Goal: Task Accomplishment & Management: Manage account settings

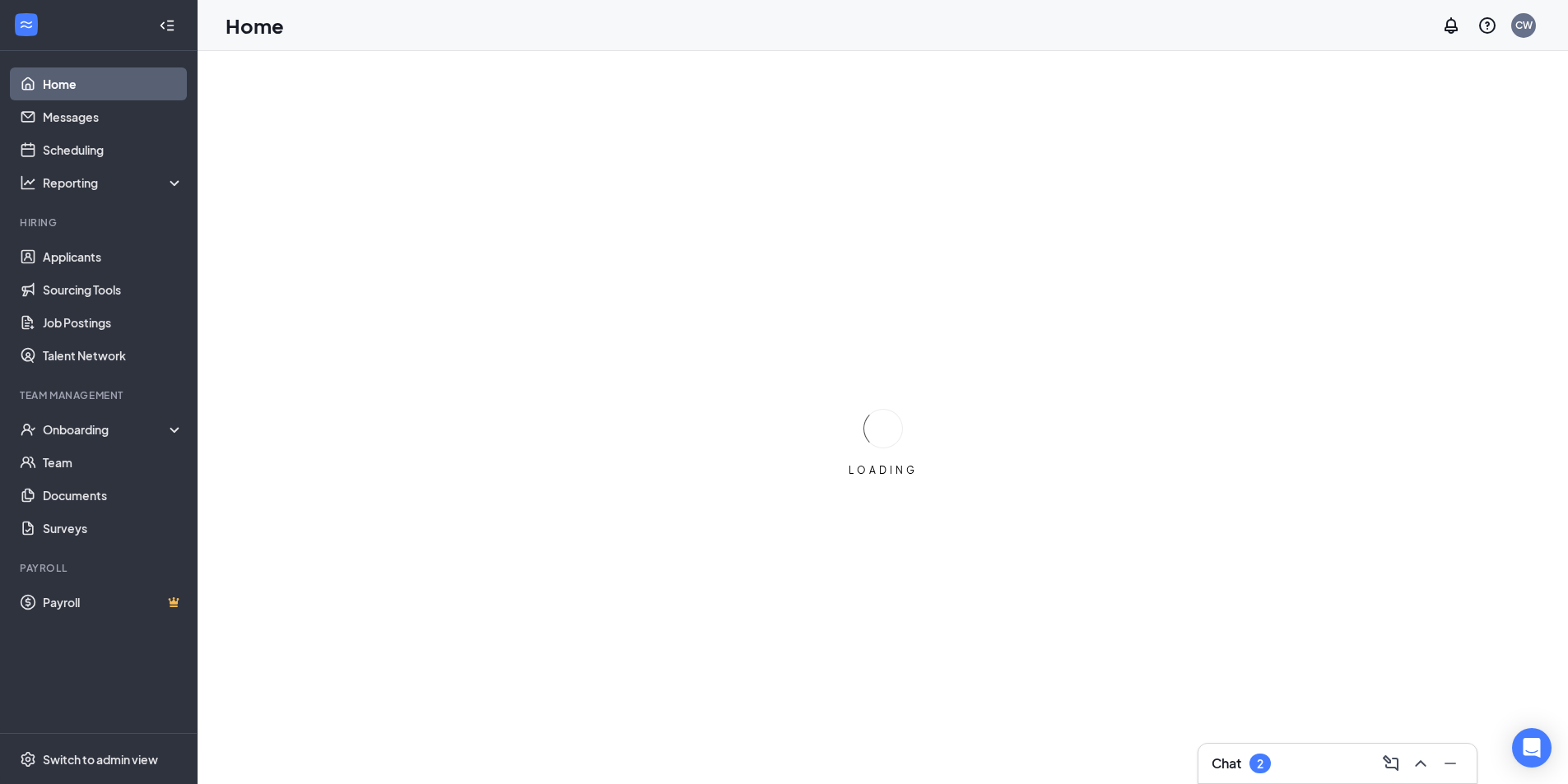
click at [1288, 758] on div "Chat 2" at bounding box center [1337, 763] width 252 height 26
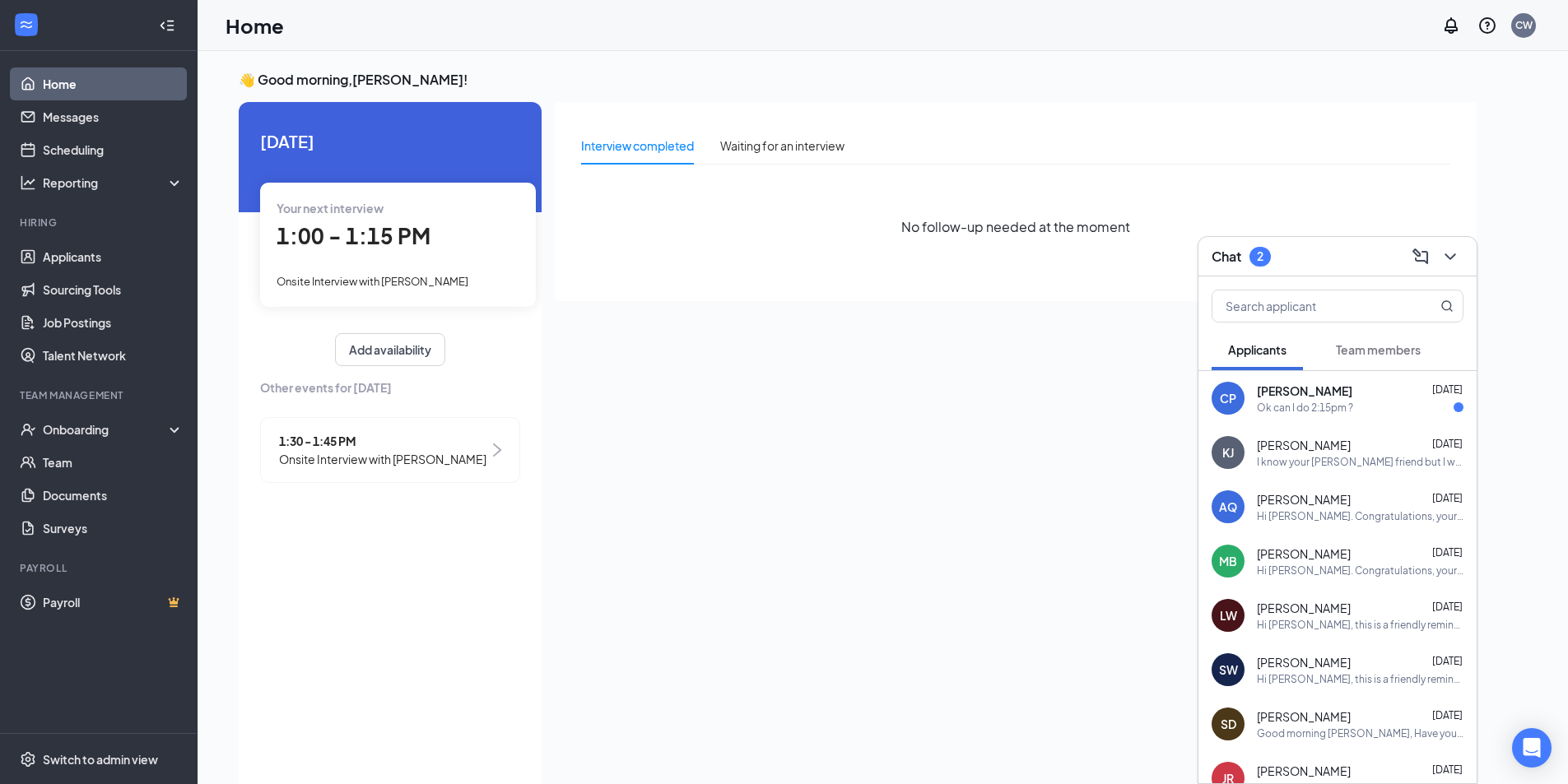
click at [1350, 391] on div "[PERSON_NAME] [DATE]" at bounding box center [1360, 391] width 207 height 16
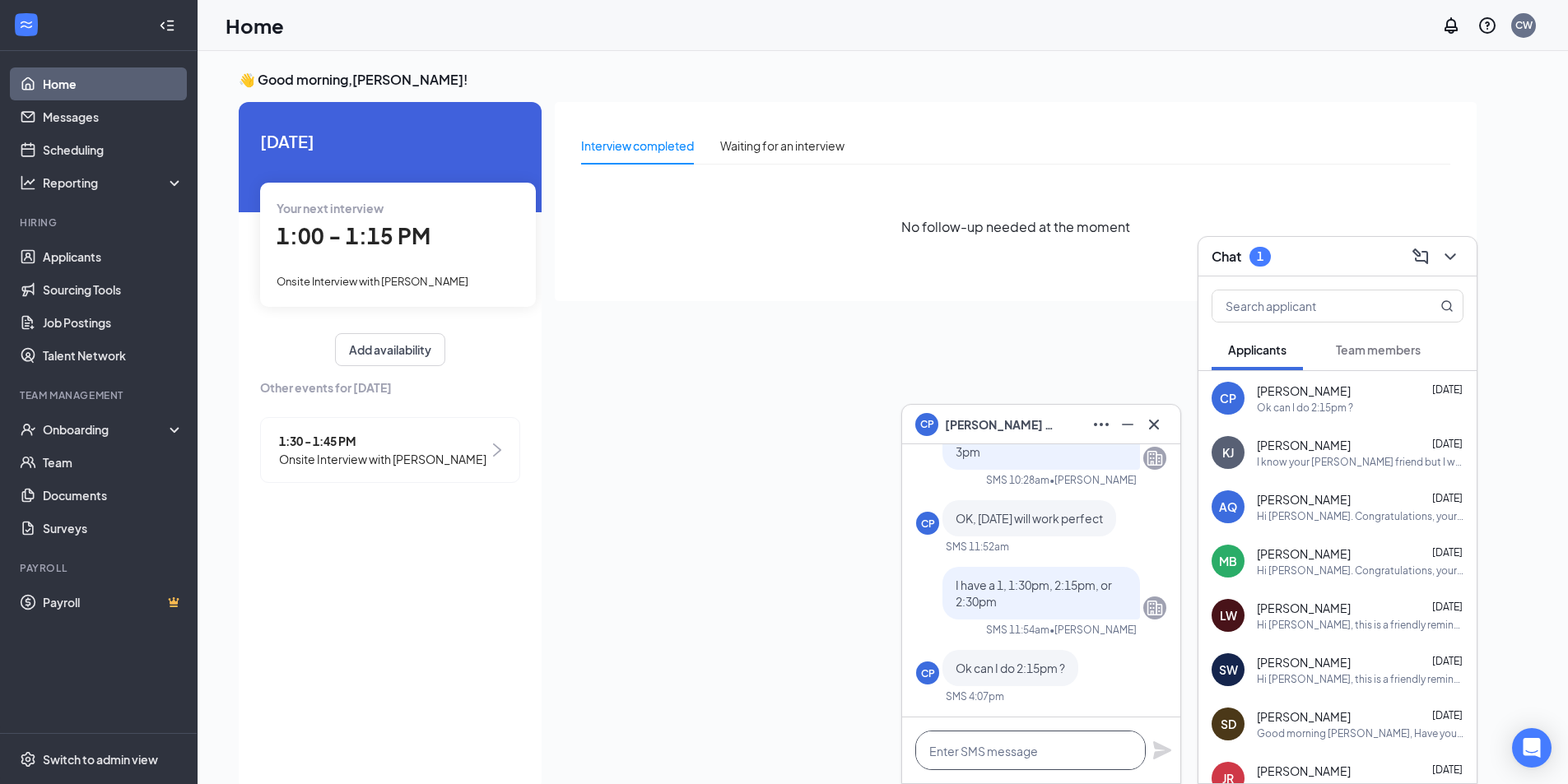
click at [1046, 742] on textarea at bounding box center [1030, 751] width 230 height 40
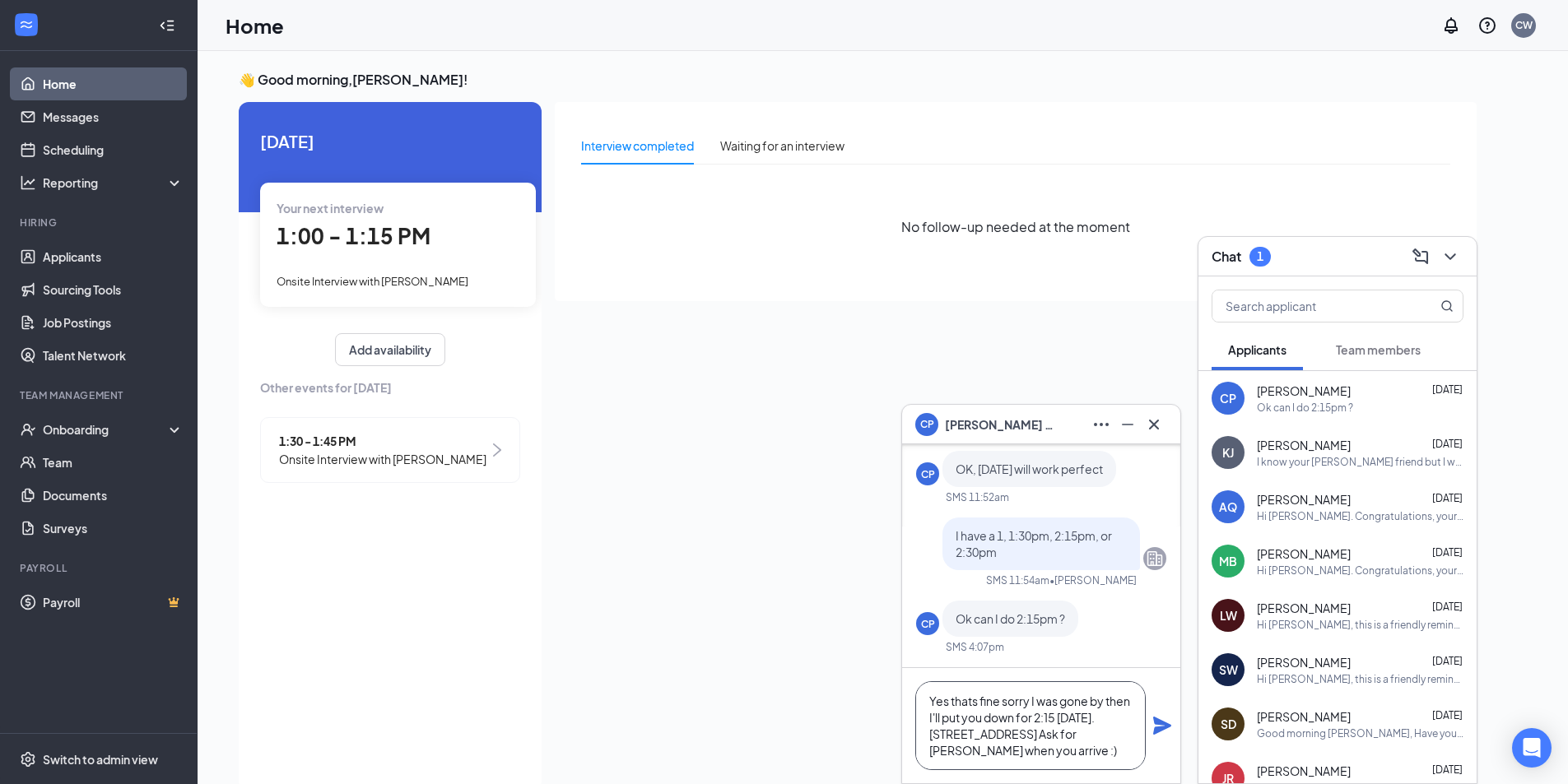
type textarea "Yes thats fine sorry I was gone by then I'll put you down for 2:15 [DATE]. [STR…"
click at [1162, 725] on icon "Plane" at bounding box center [1163, 725] width 20 height 20
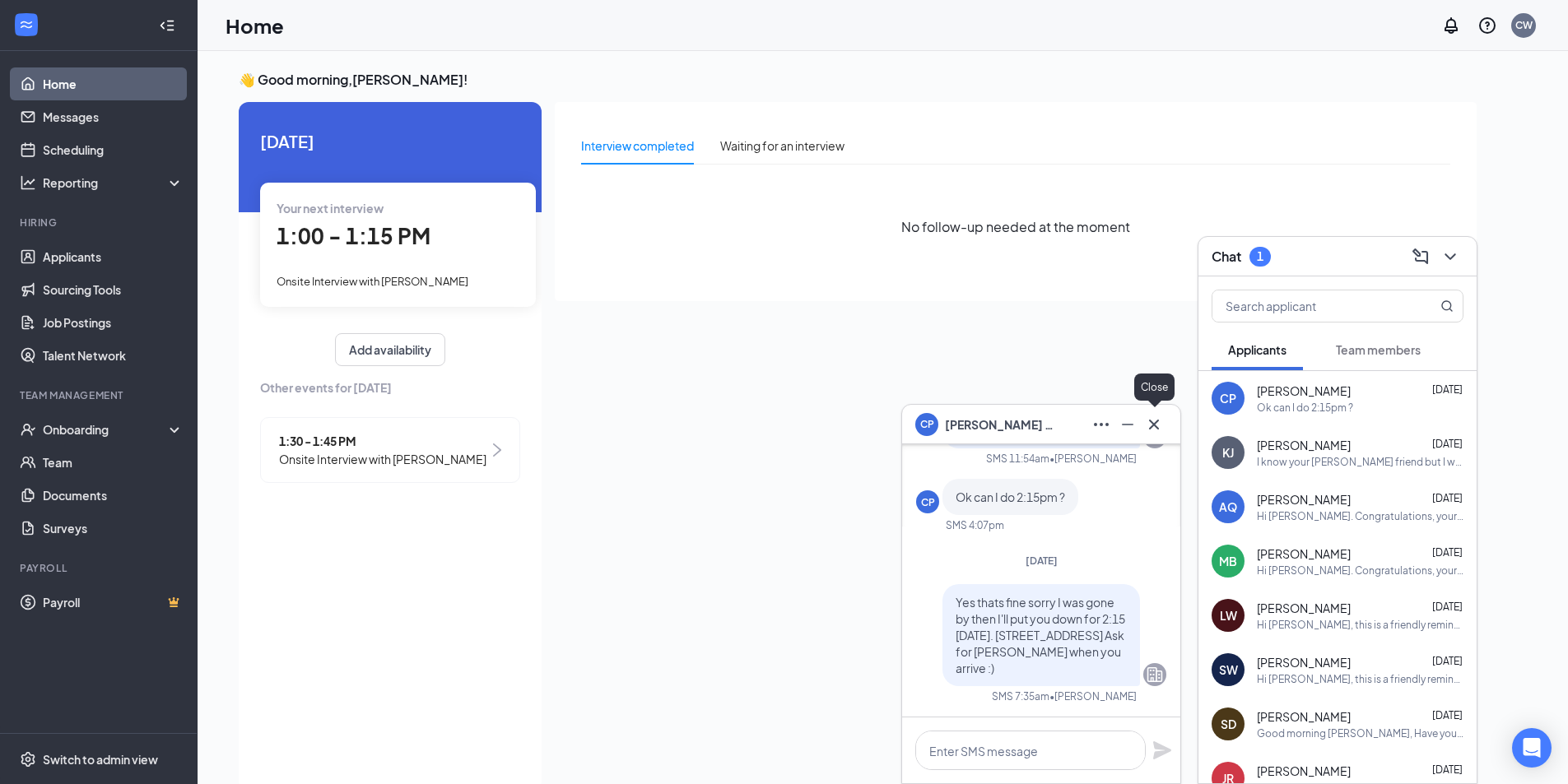
click at [1148, 418] on icon "Cross" at bounding box center [1155, 425] width 20 height 20
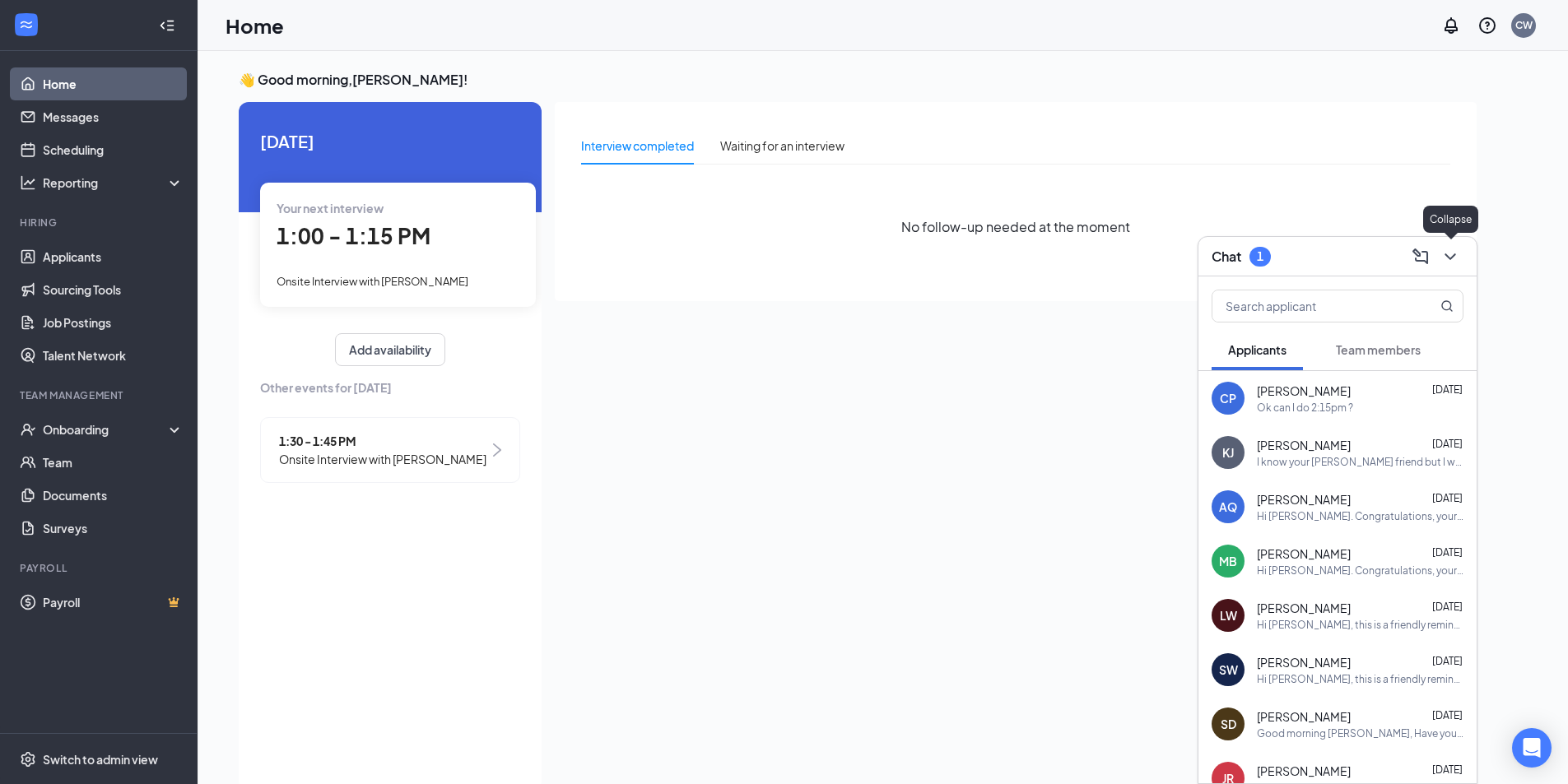
click at [1450, 253] on icon "ChevronDown" at bounding box center [1451, 257] width 20 height 20
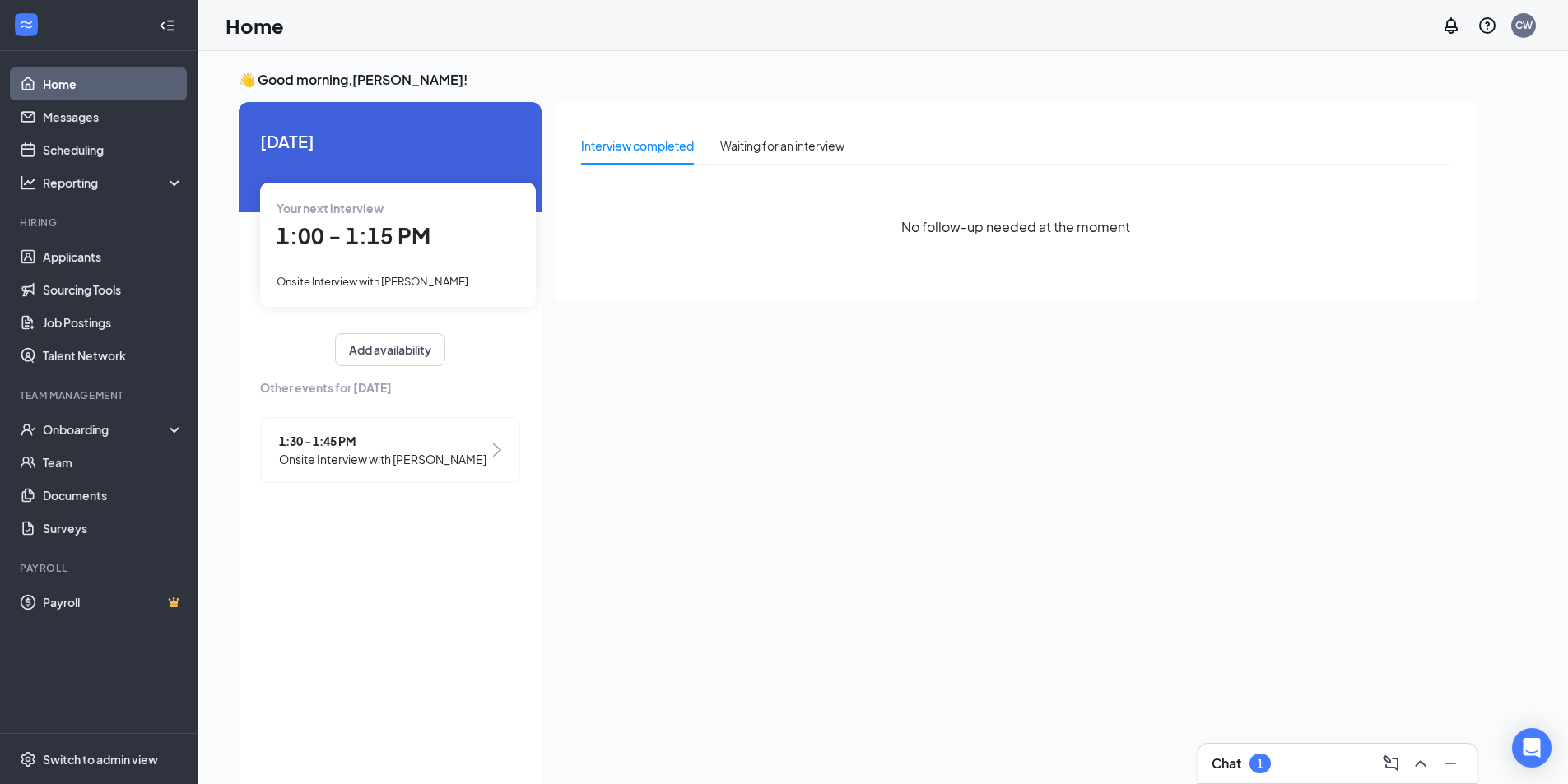
click at [1273, 760] on div "Chat 1" at bounding box center [1337, 763] width 252 height 26
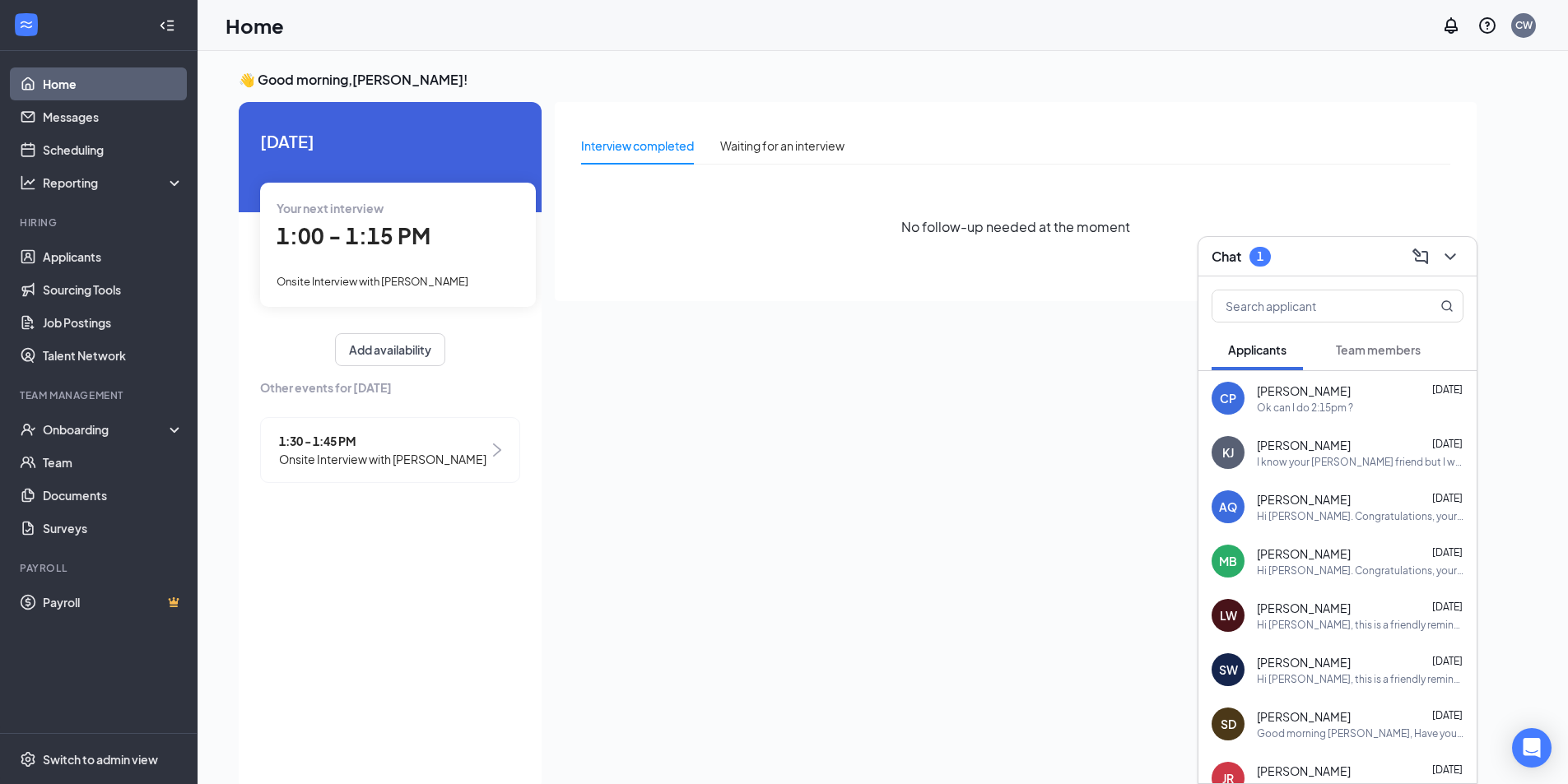
click at [1379, 346] on span "Team members" at bounding box center [1378, 349] width 85 height 14
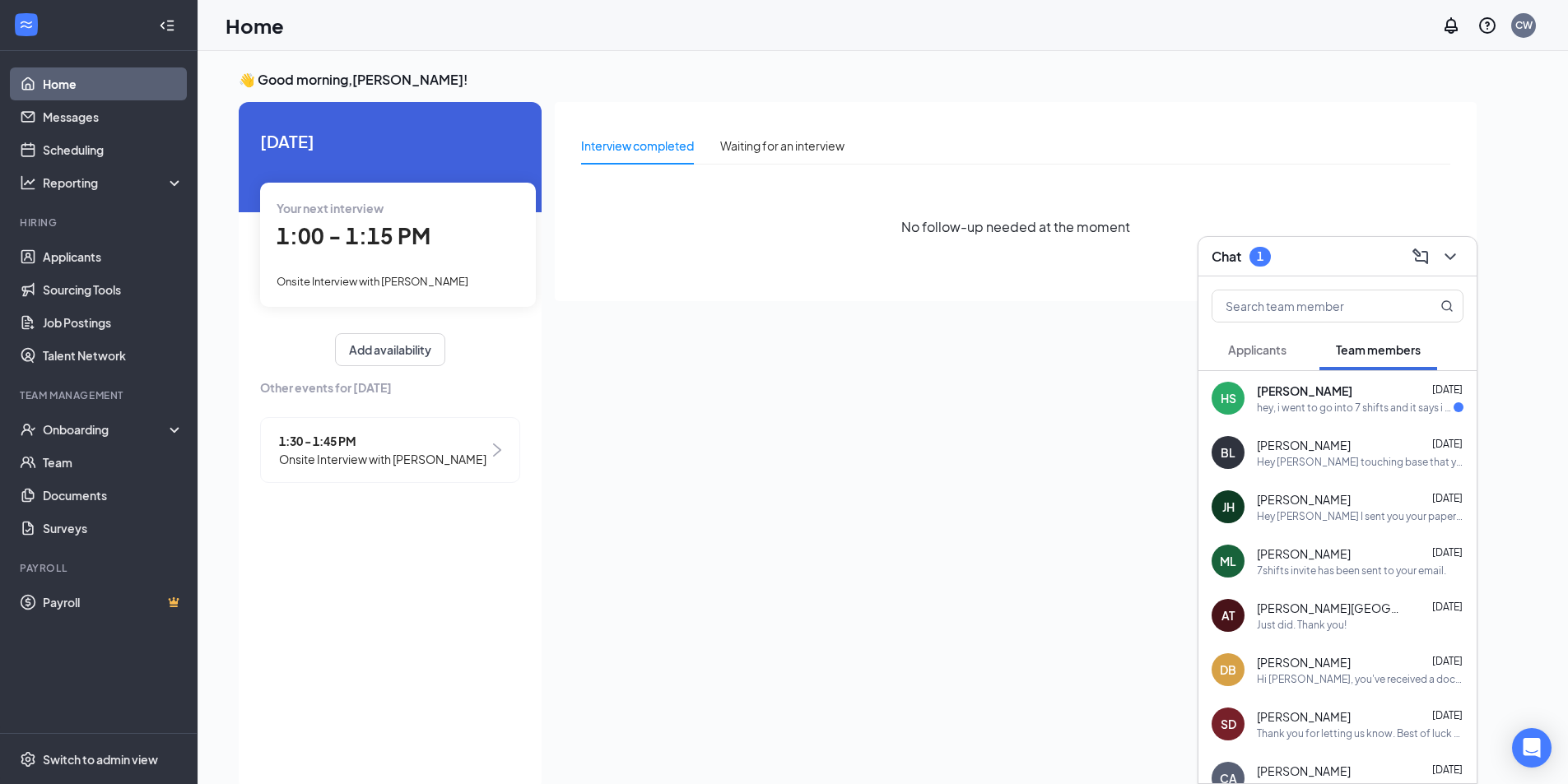
click at [1361, 410] on div "hey, i went to go into 7 shifts and it says i don't have access." at bounding box center [1356, 408] width 197 height 14
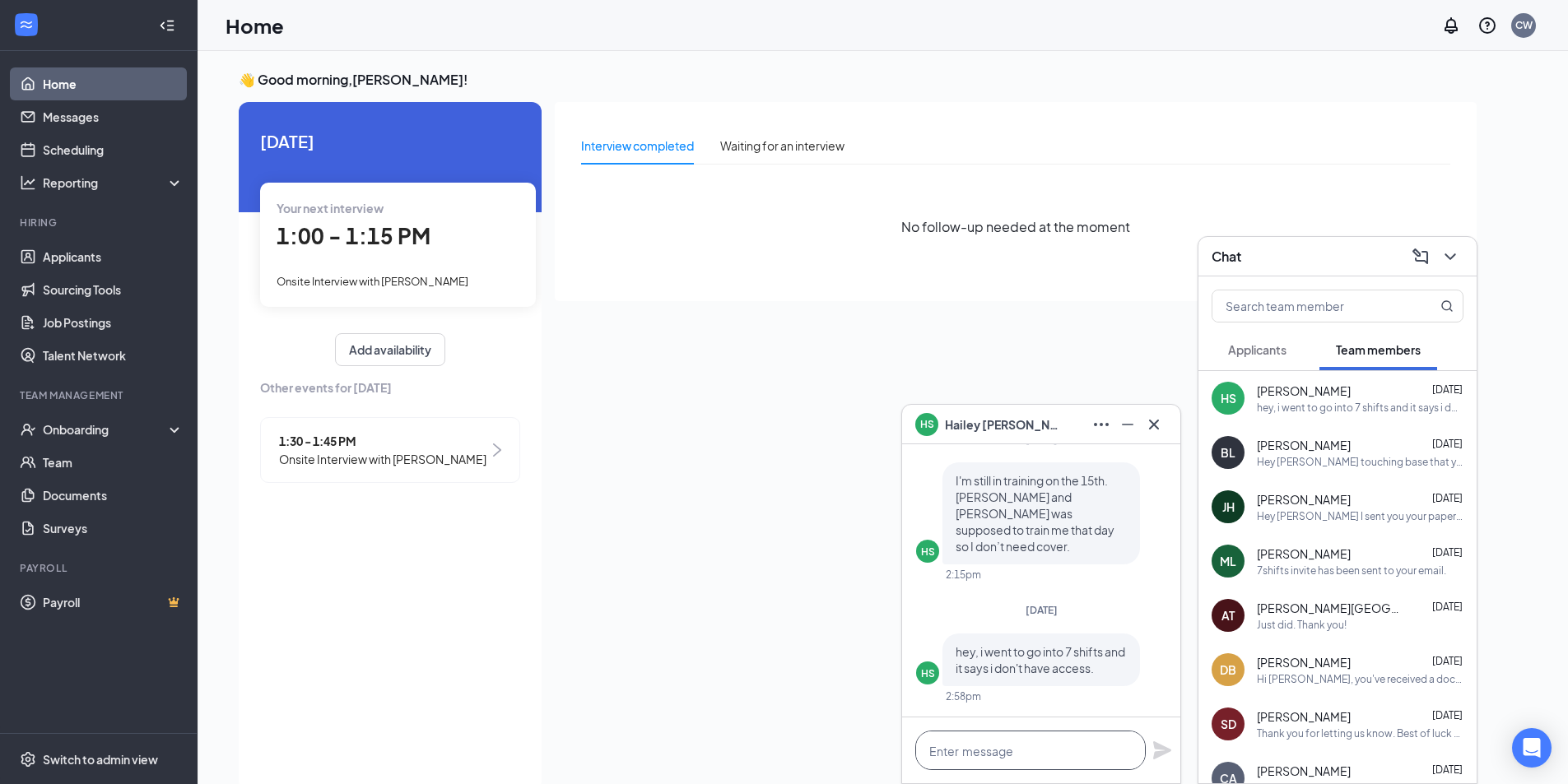
click at [1092, 767] on textarea at bounding box center [1030, 751] width 230 height 40
type textarea "Y"
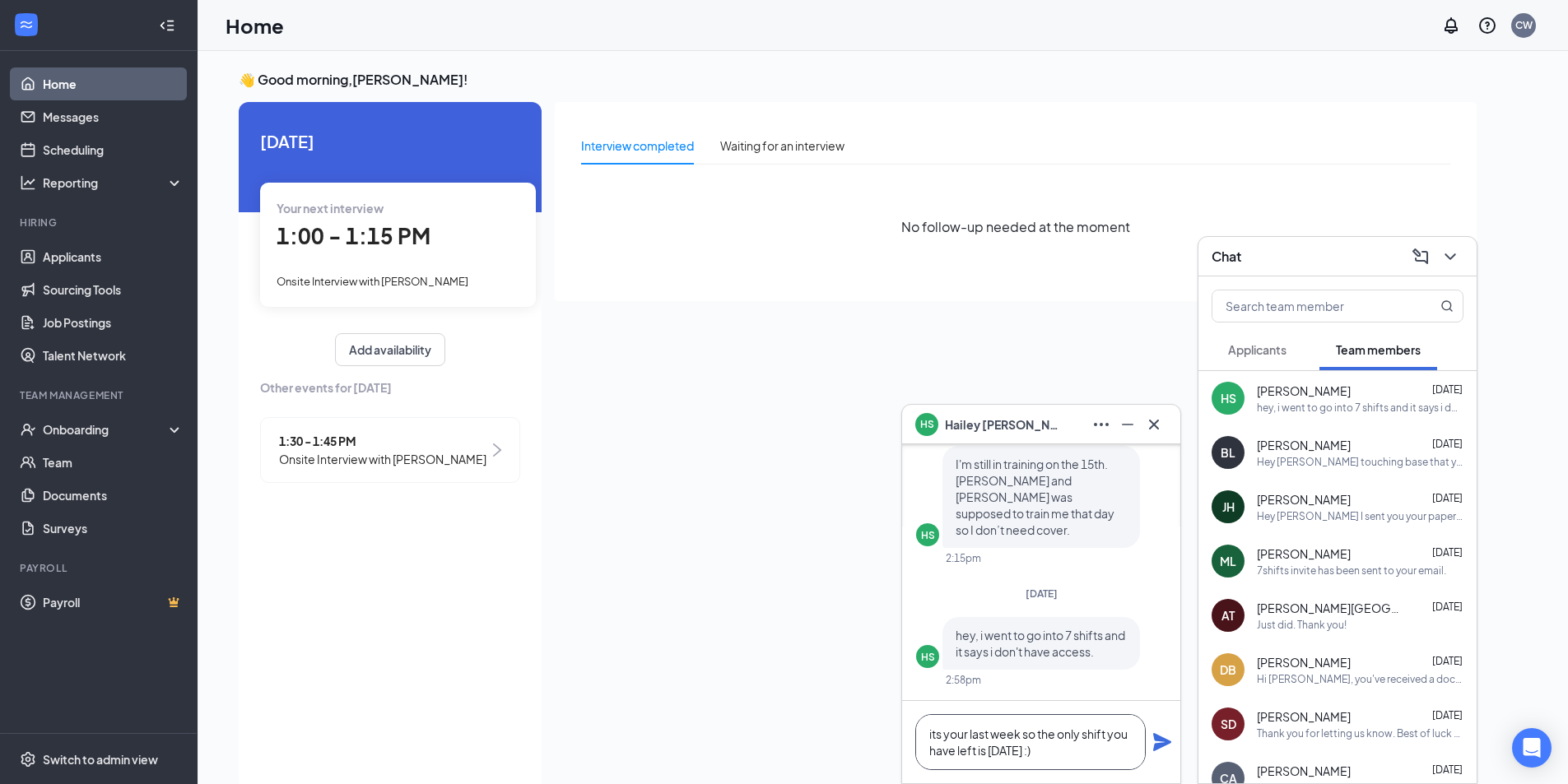
type textarea "its your last week so the only shift you have left is [DATE] :)"
click at [1160, 738] on icon "Plane" at bounding box center [1163, 742] width 18 height 18
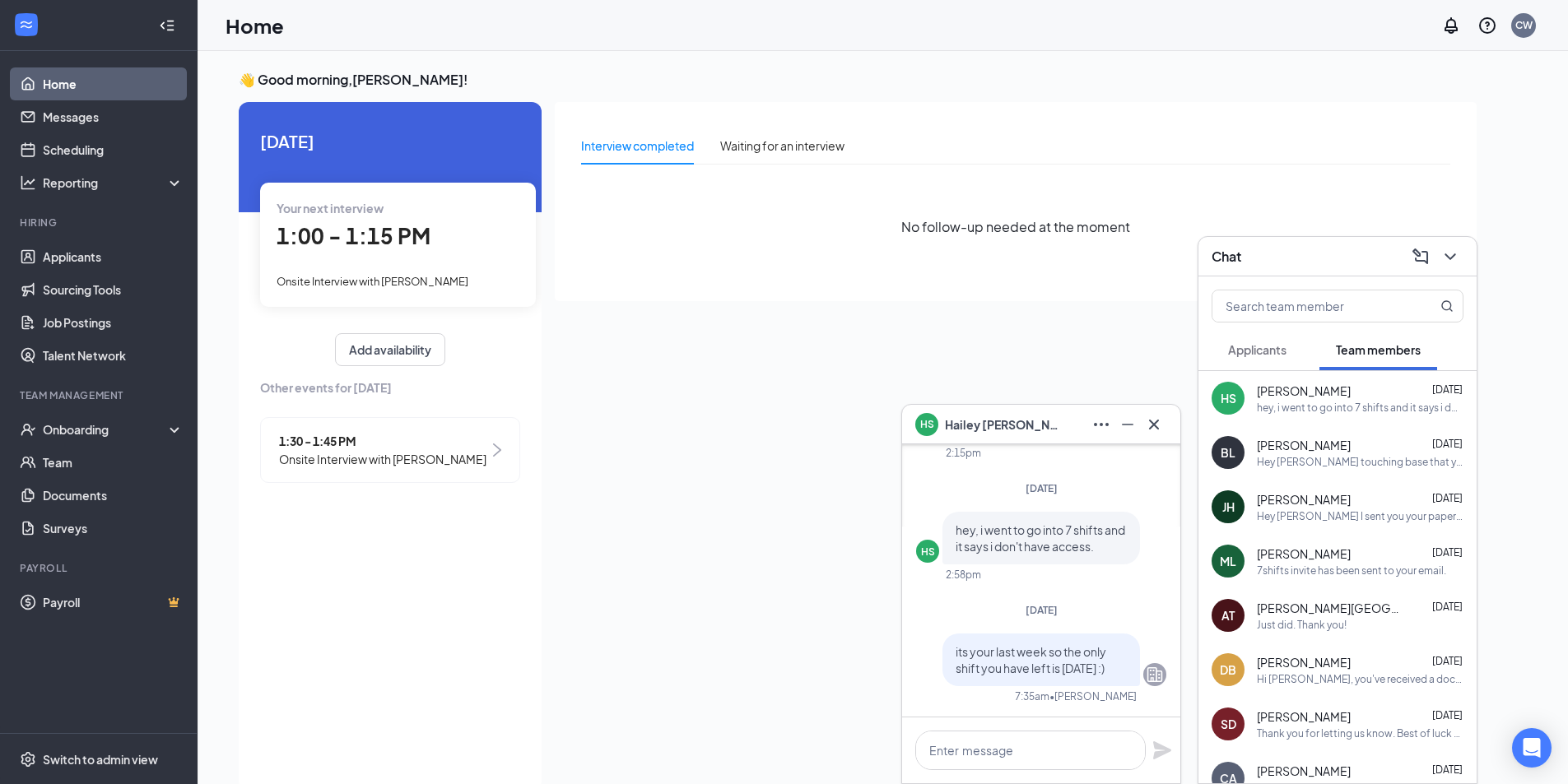
scroll to position [0, 0]
click at [1164, 425] on icon "Cross" at bounding box center [1155, 425] width 20 height 20
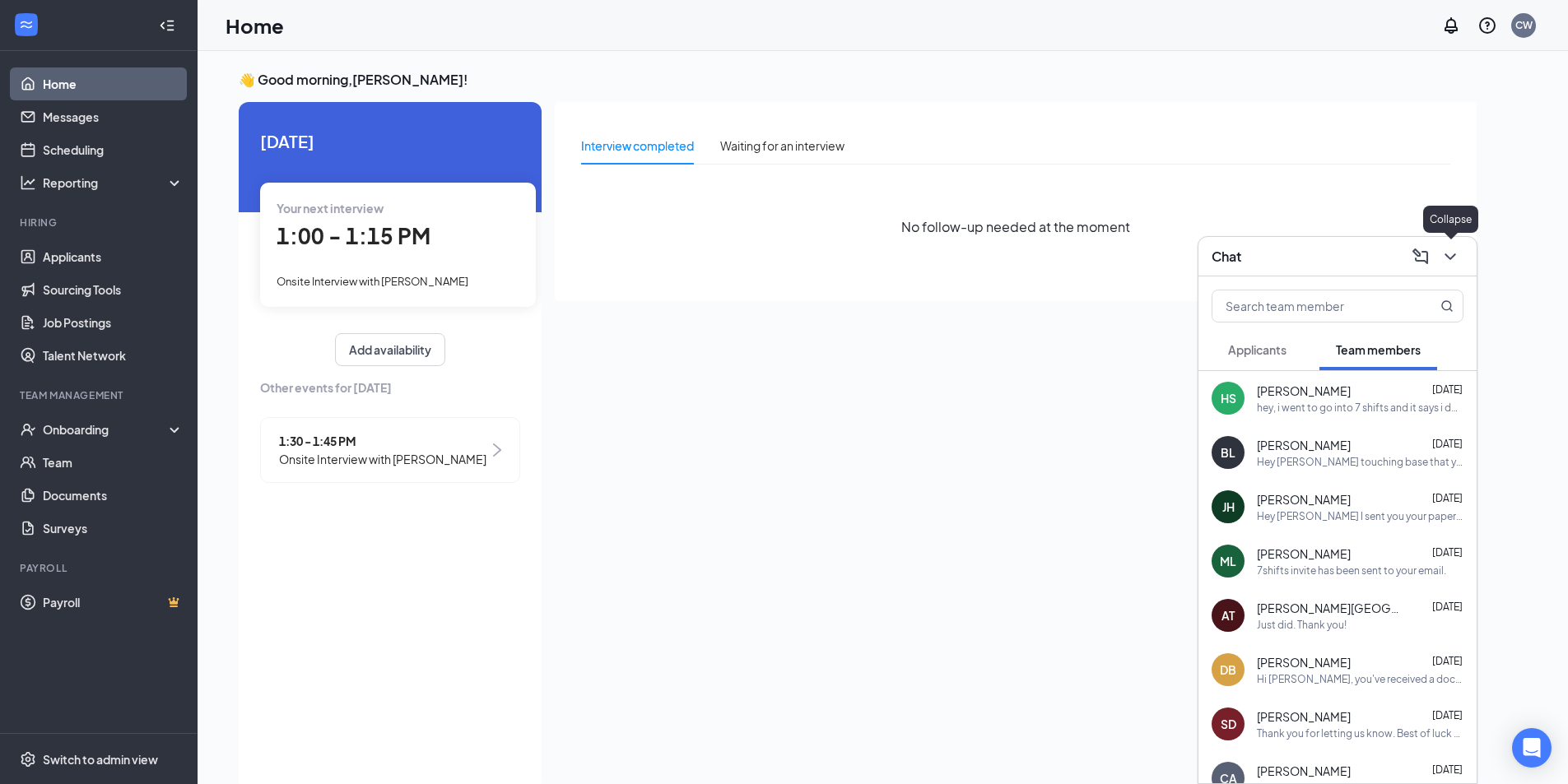
click at [1454, 247] on icon "ChevronDown" at bounding box center [1451, 257] width 20 height 20
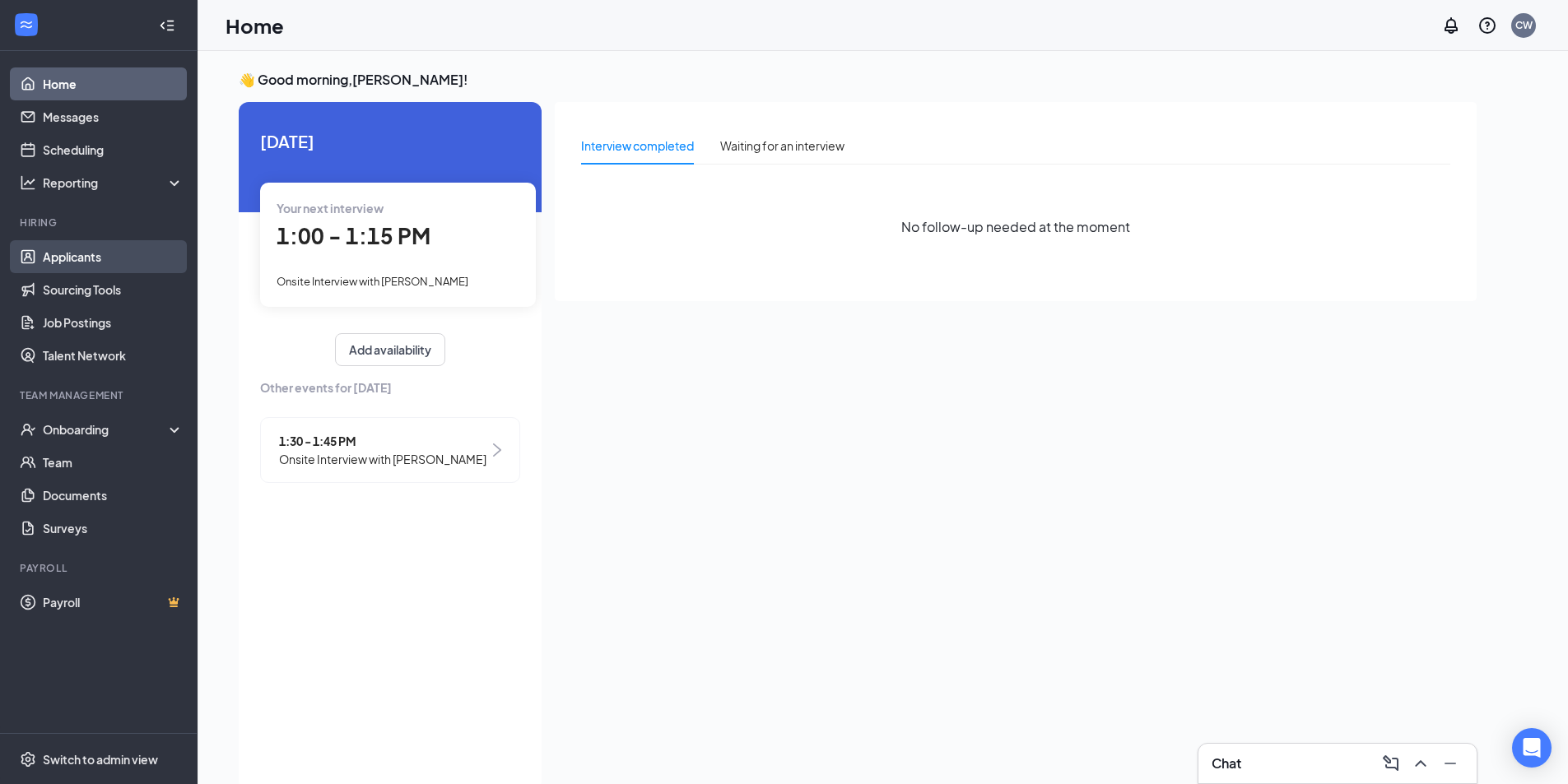
click at [127, 250] on link "Applicants" at bounding box center [113, 256] width 141 height 32
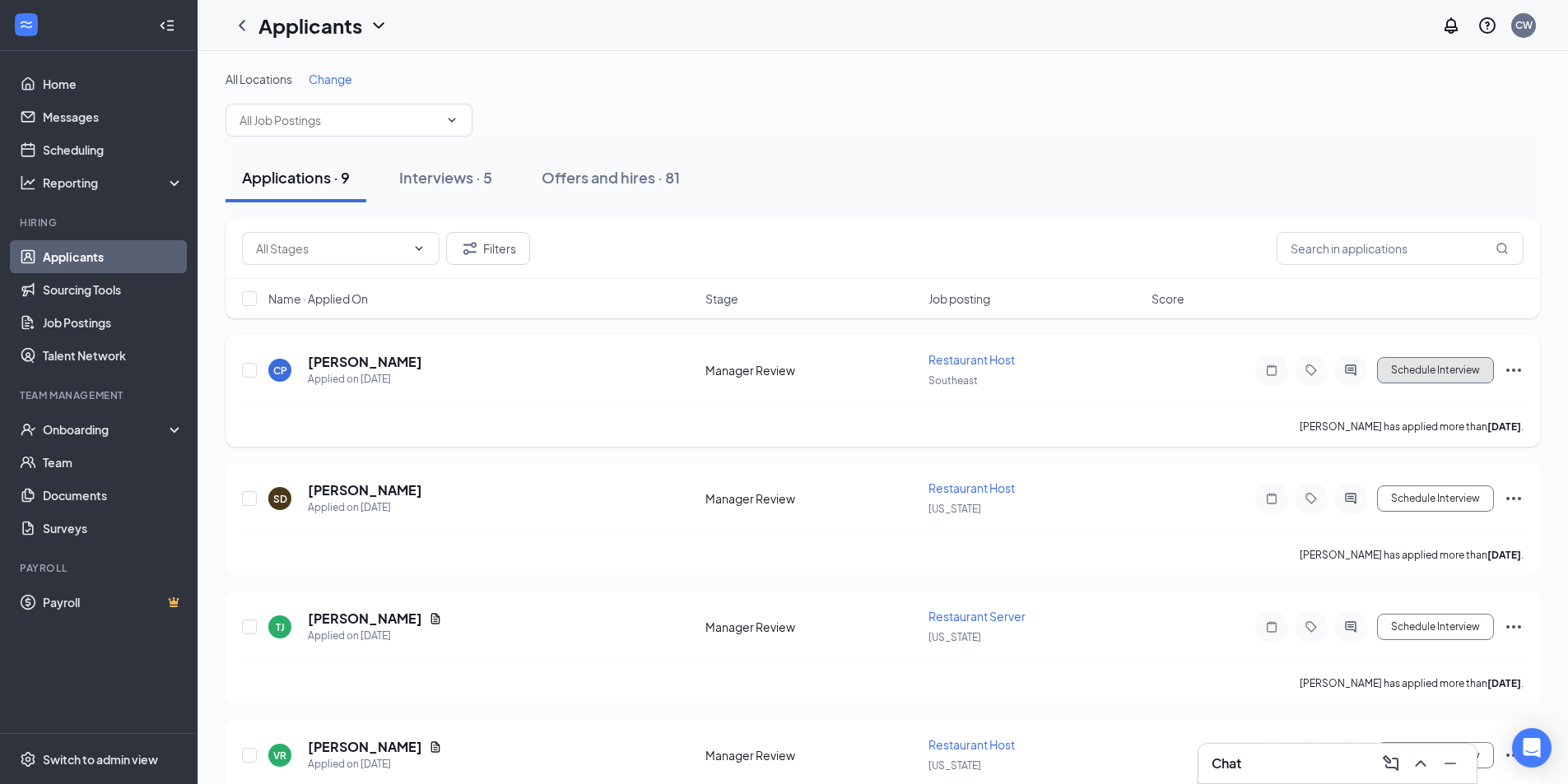
click at [1461, 375] on button "Schedule Interview" at bounding box center [1435, 370] width 116 height 26
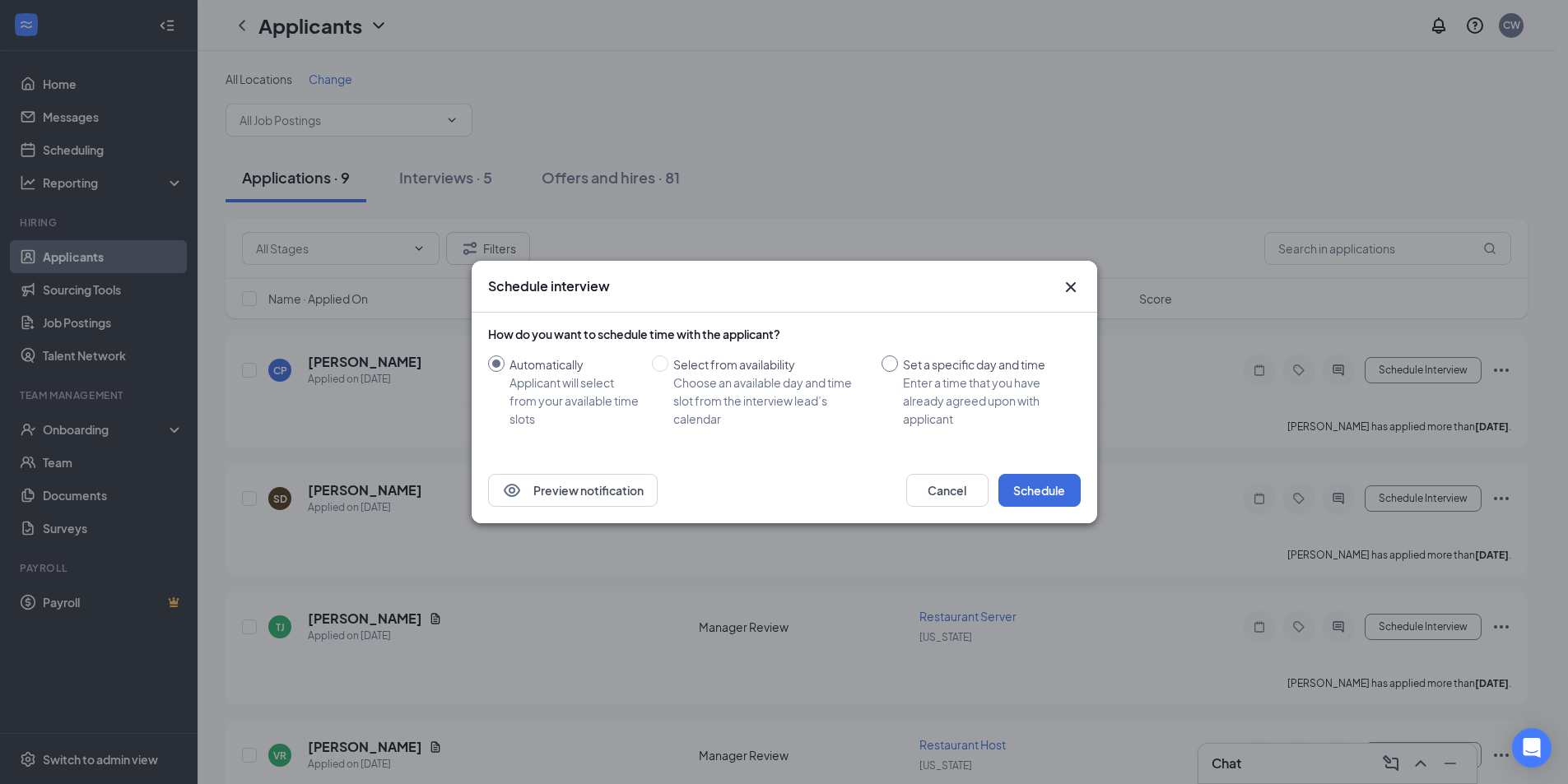
click at [907, 367] on div "Set a specific day and time" at bounding box center [985, 364] width 164 height 18
click at [898, 367] on input "Set a specific day and time Enter a time that you have already agreed upon with…" at bounding box center [890, 364] width 16 height 16
radio input "true"
radio input "false"
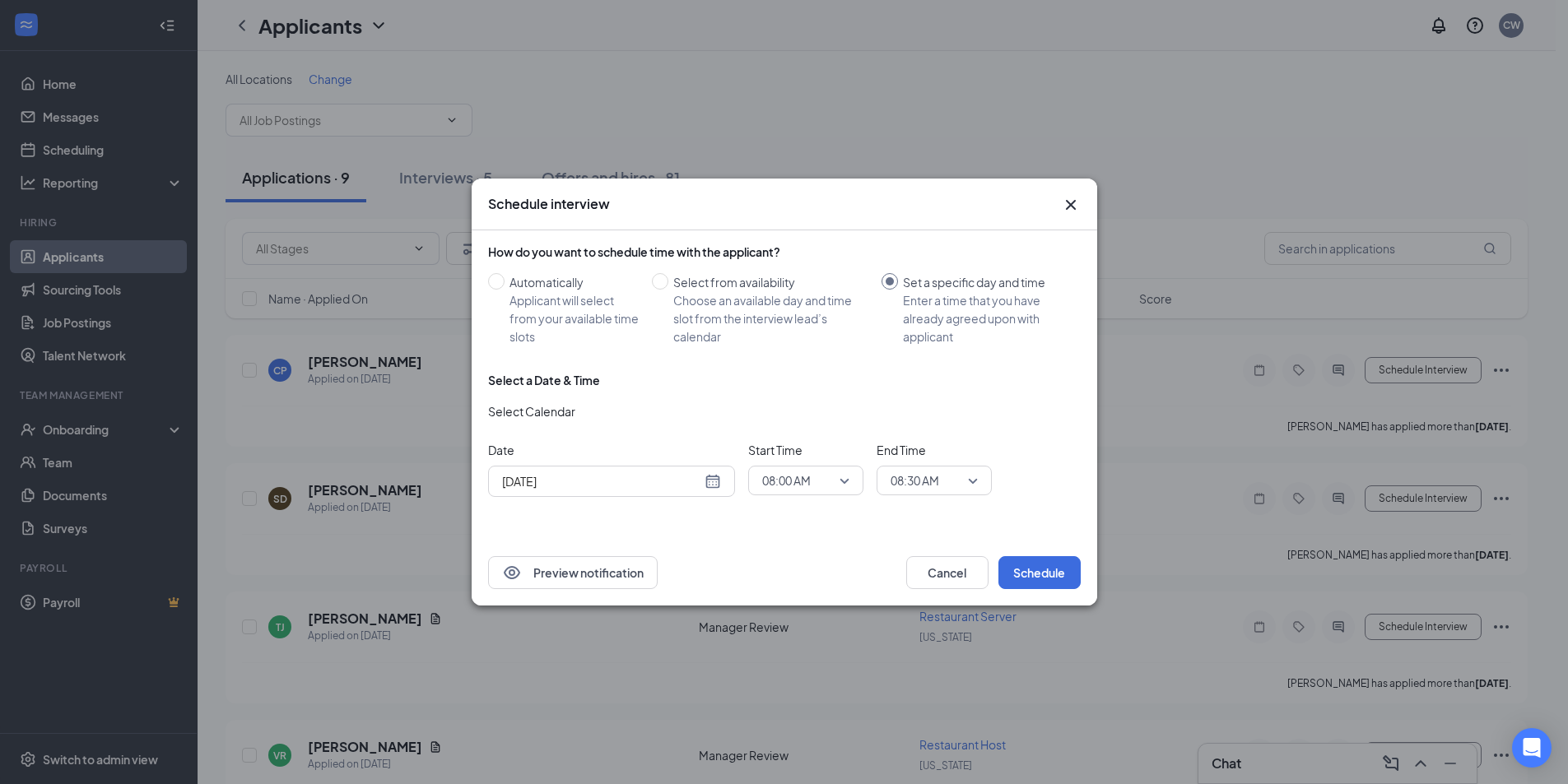
click at [706, 494] on div "[DATE]" at bounding box center [612, 481] width 247 height 32
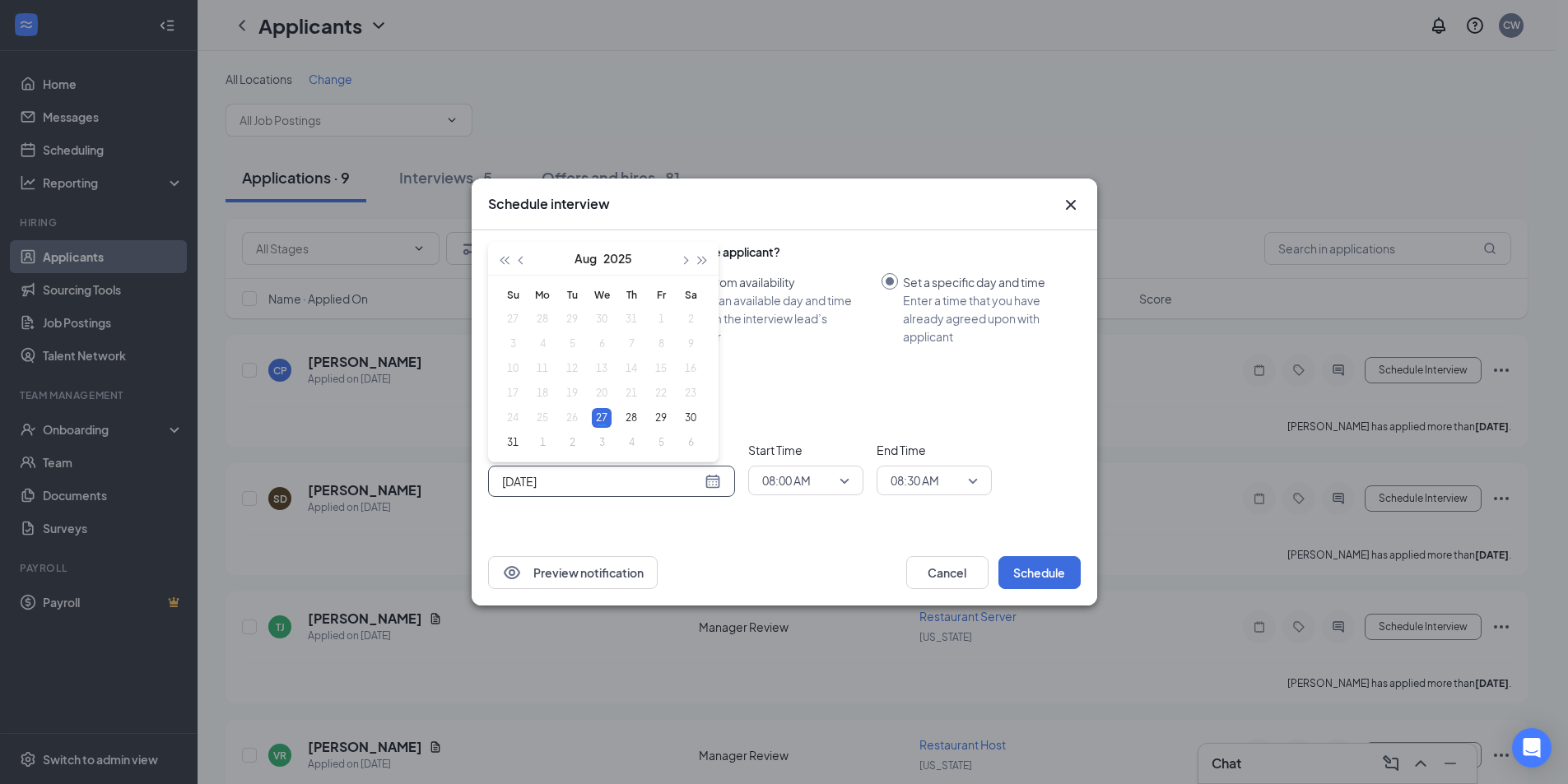
click at [709, 491] on div "[DATE]" at bounding box center [612, 481] width 247 height 32
type input "[DATE]"
click at [666, 415] on div "29" at bounding box center [661, 418] width 20 height 20
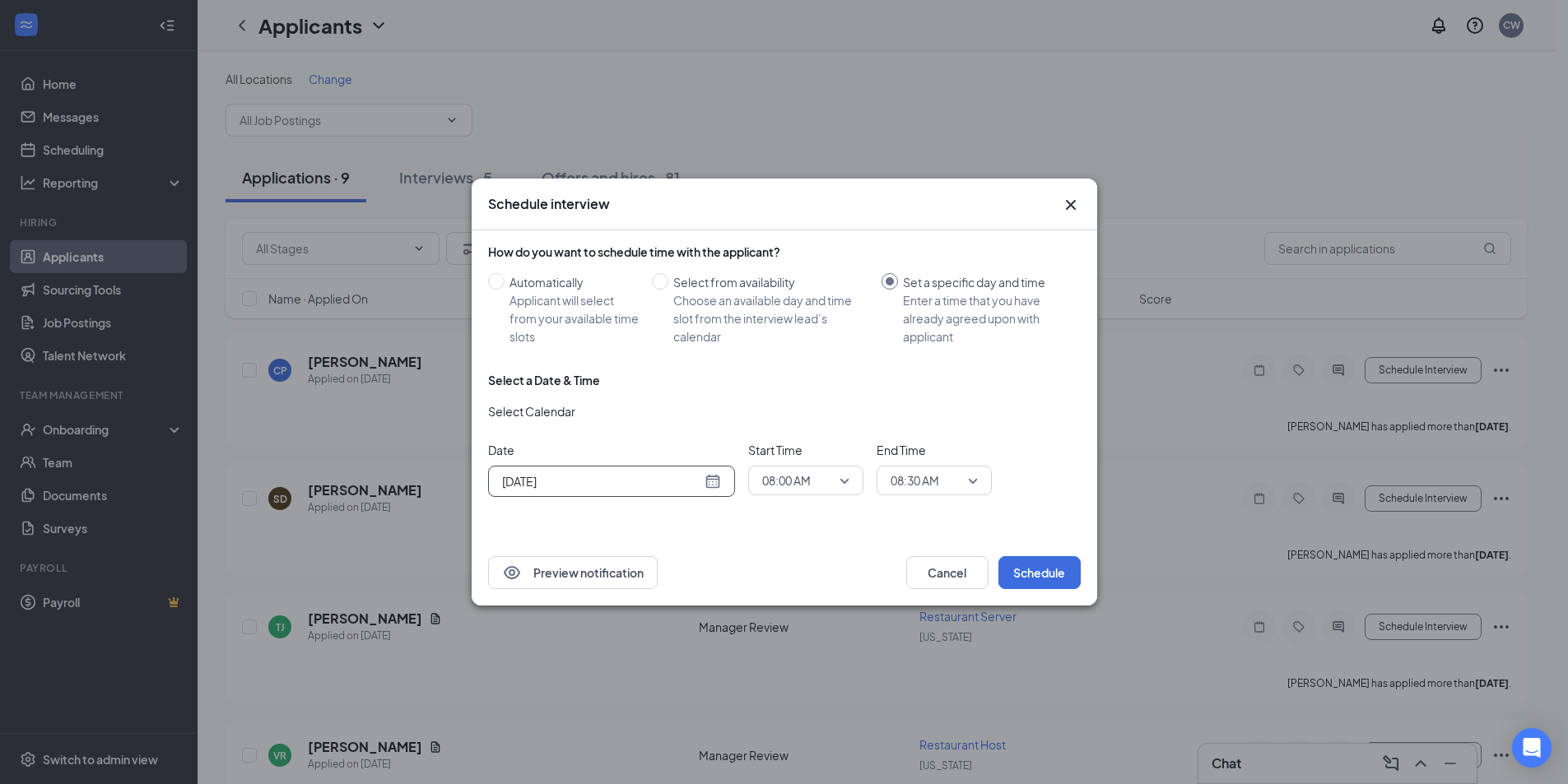
click at [790, 478] on span "08:00 AM" at bounding box center [786, 480] width 49 height 24
click at [786, 311] on span "02:15 PM" at bounding box center [786, 313] width 49 height 18
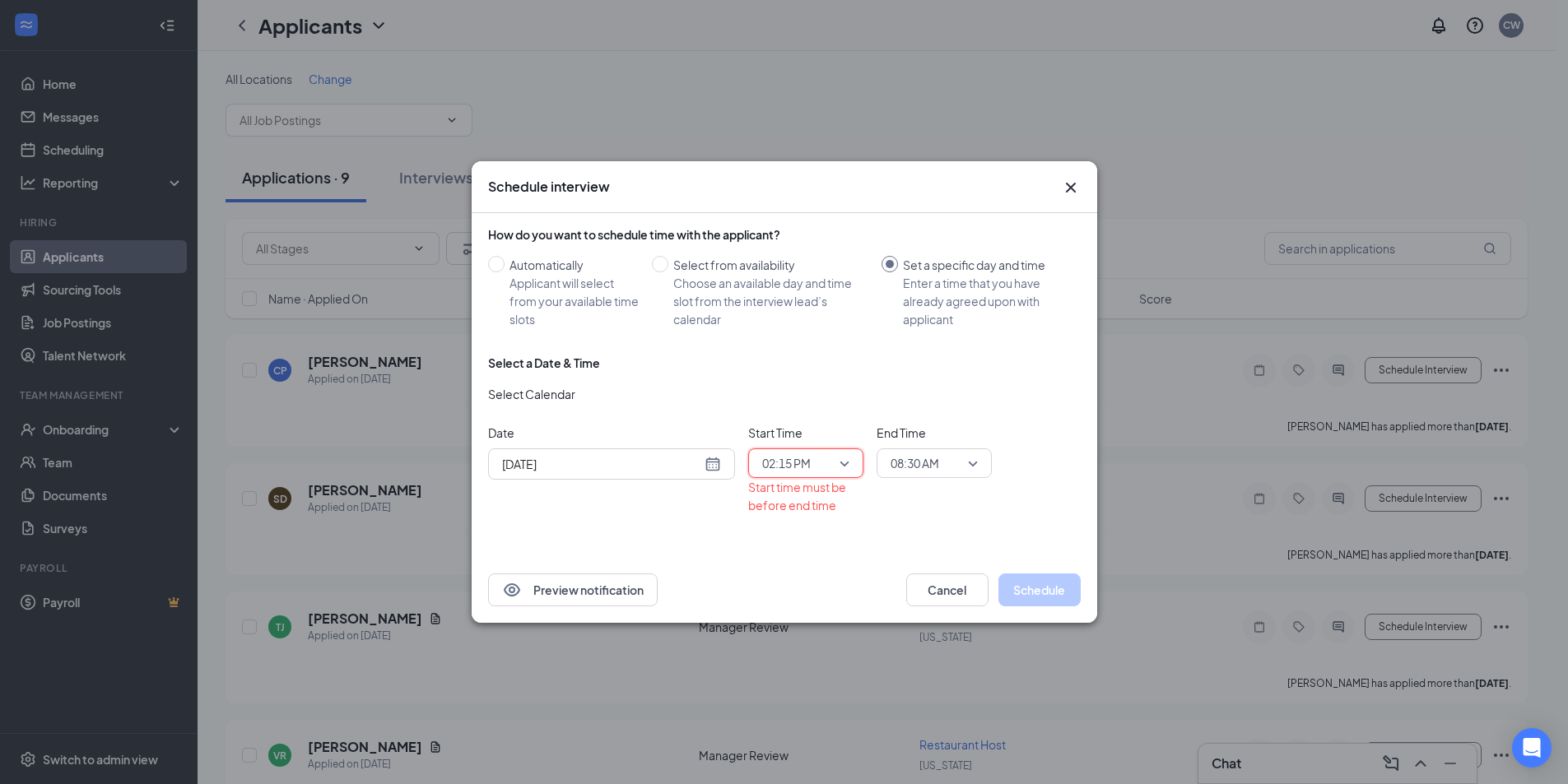
click at [915, 457] on span "08:30 AM" at bounding box center [915, 463] width 49 height 24
click at [920, 337] on span "02:30 PM" at bounding box center [914, 341] width 49 height 18
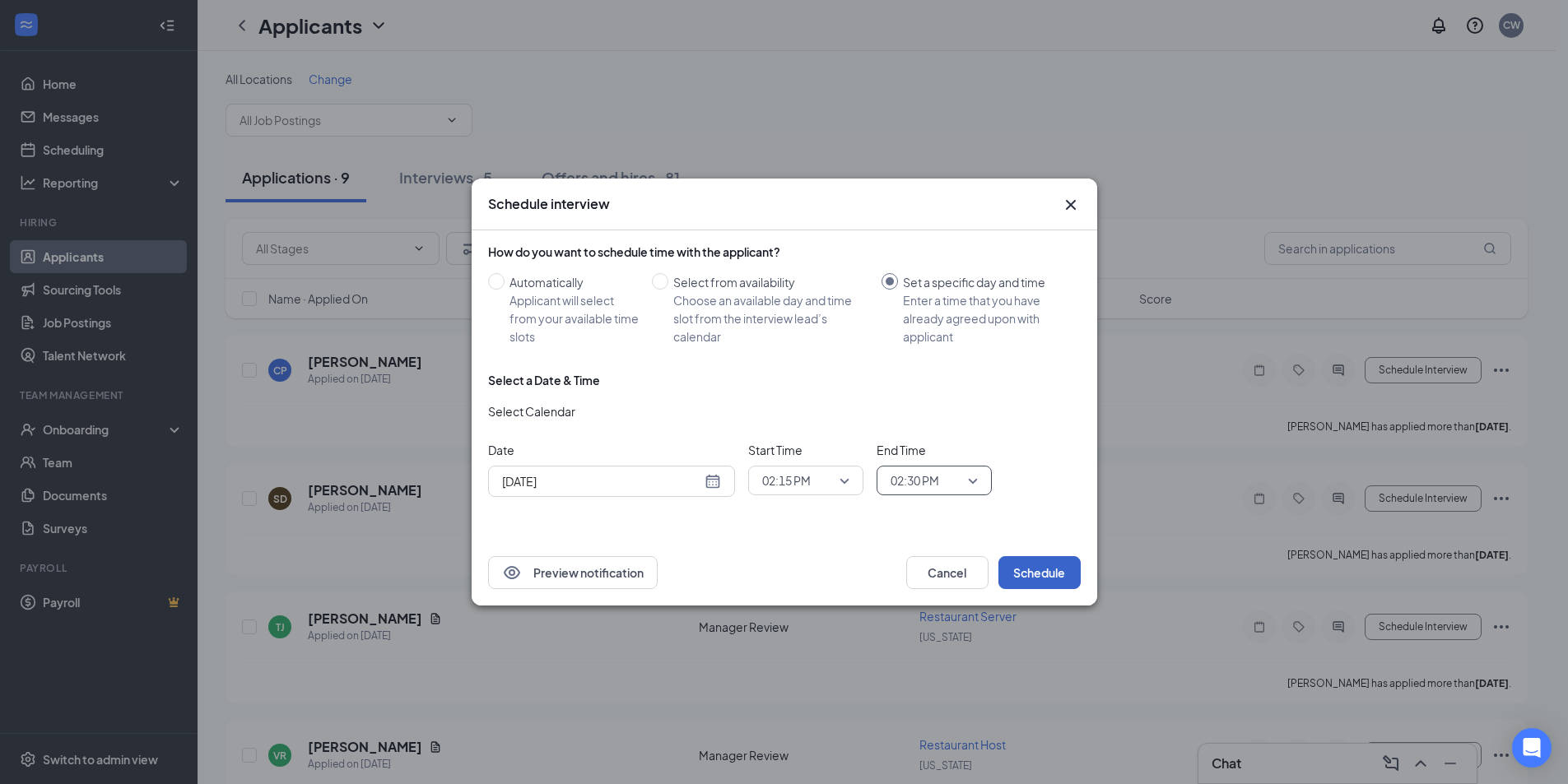
click at [1042, 573] on button "Schedule" at bounding box center [1039, 572] width 82 height 32
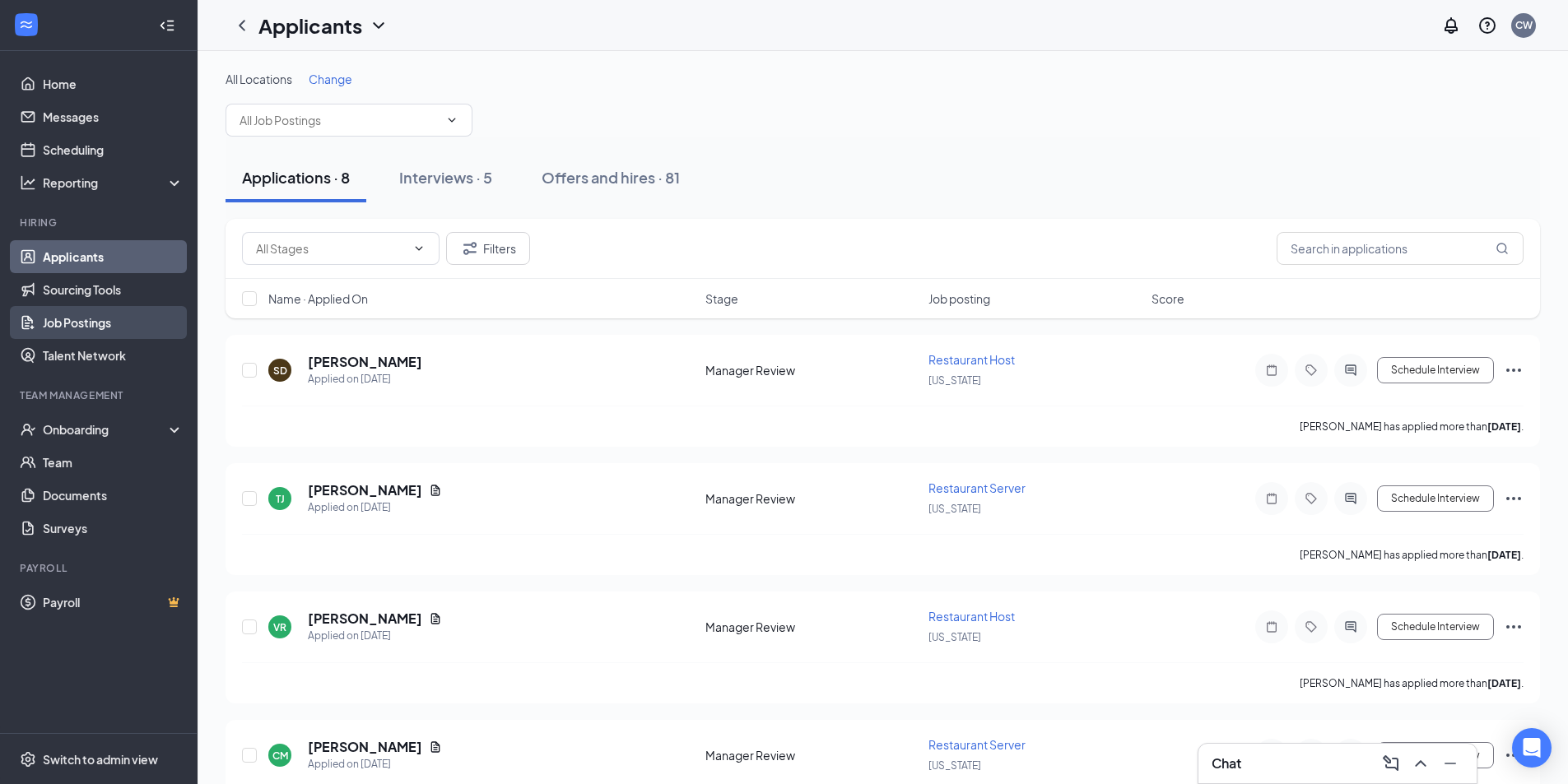
click at [98, 335] on link "Job Postings" at bounding box center [113, 322] width 141 height 32
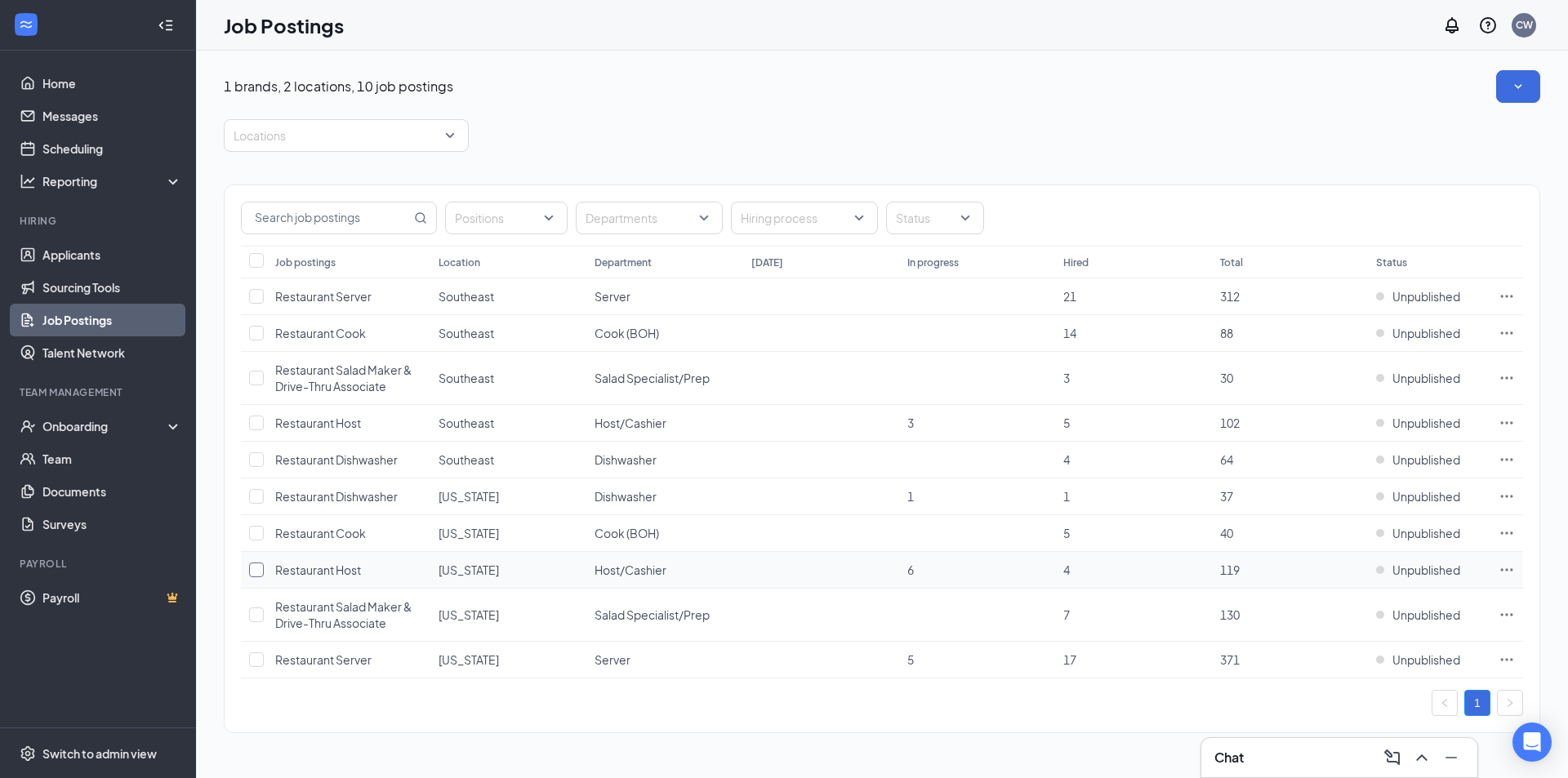
click at [257, 571] on input "checkbox" at bounding box center [256, 569] width 14 height 14
checkbox input "true"
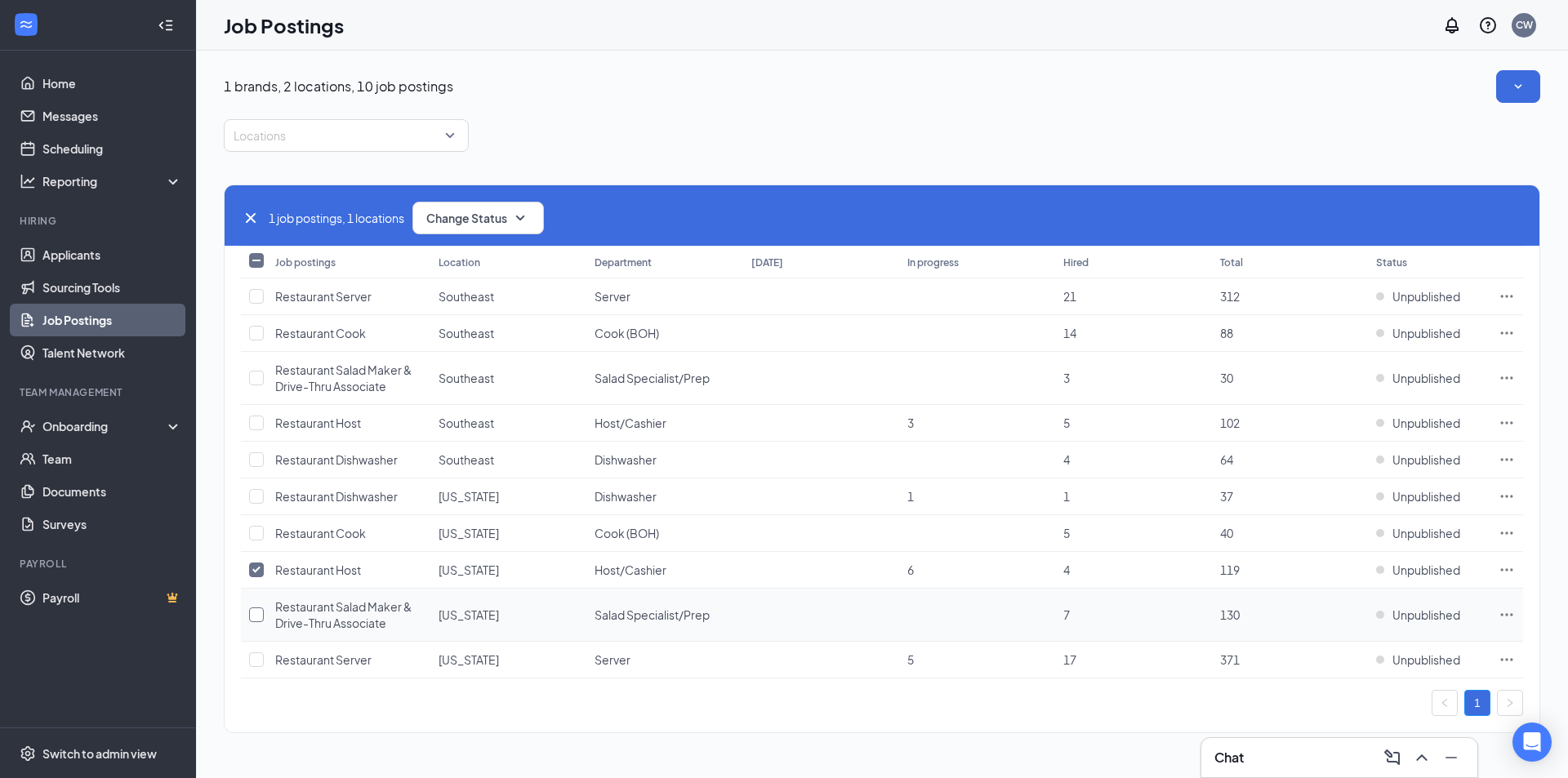
click at [256, 609] on input "checkbox" at bounding box center [256, 614] width 14 height 14
checkbox input "true"
click at [255, 424] on input "checkbox" at bounding box center [256, 423] width 14 height 14
checkbox input "true"
click at [255, 292] on input "checkbox" at bounding box center [256, 296] width 14 height 14
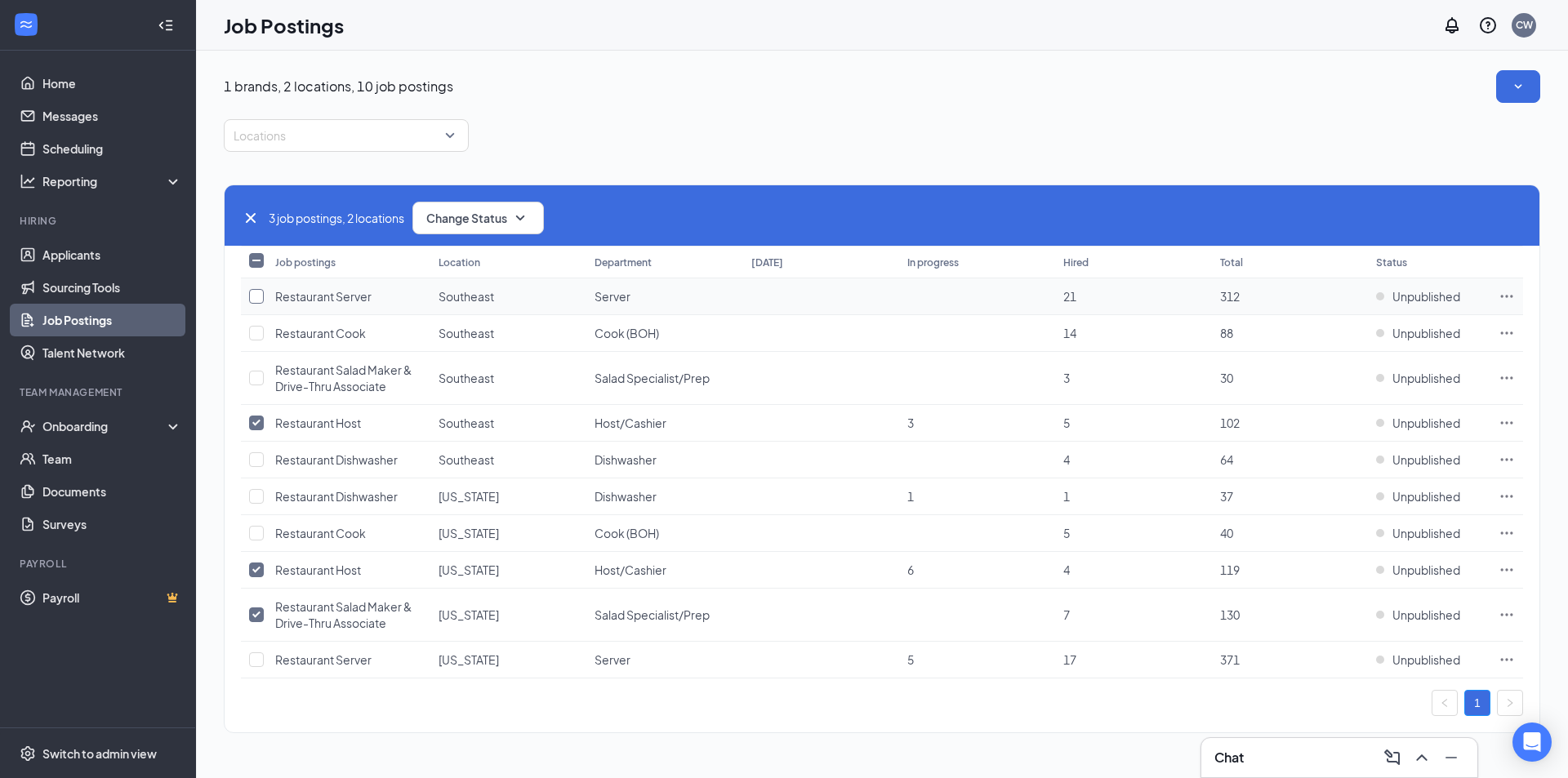
checkbox input "true"
click at [260, 661] on input "checkbox" at bounding box center [256, 660] width 14 height 14
checkbox input "true"
click at [524, 238] on div "5 job postings, 2 locations Change Status" at bounding box center [882, 215] width 1315 height 60
click at [523, 228] on button "Change Status" at bounding box center [478, 218] width 132 height 32
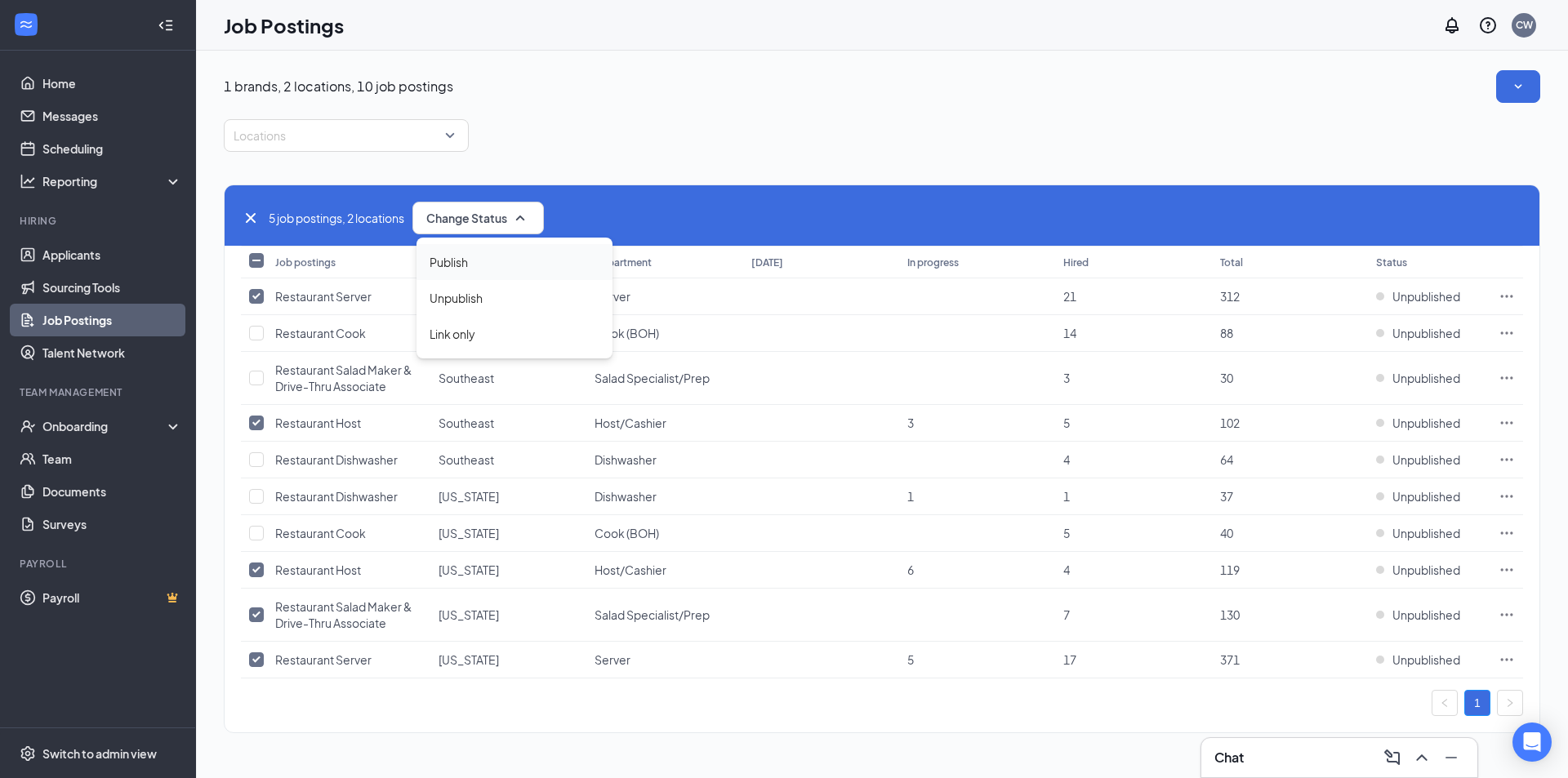
click at [476, 256] on div "Publish" at bounding box center [514, 262] width 196 height 36
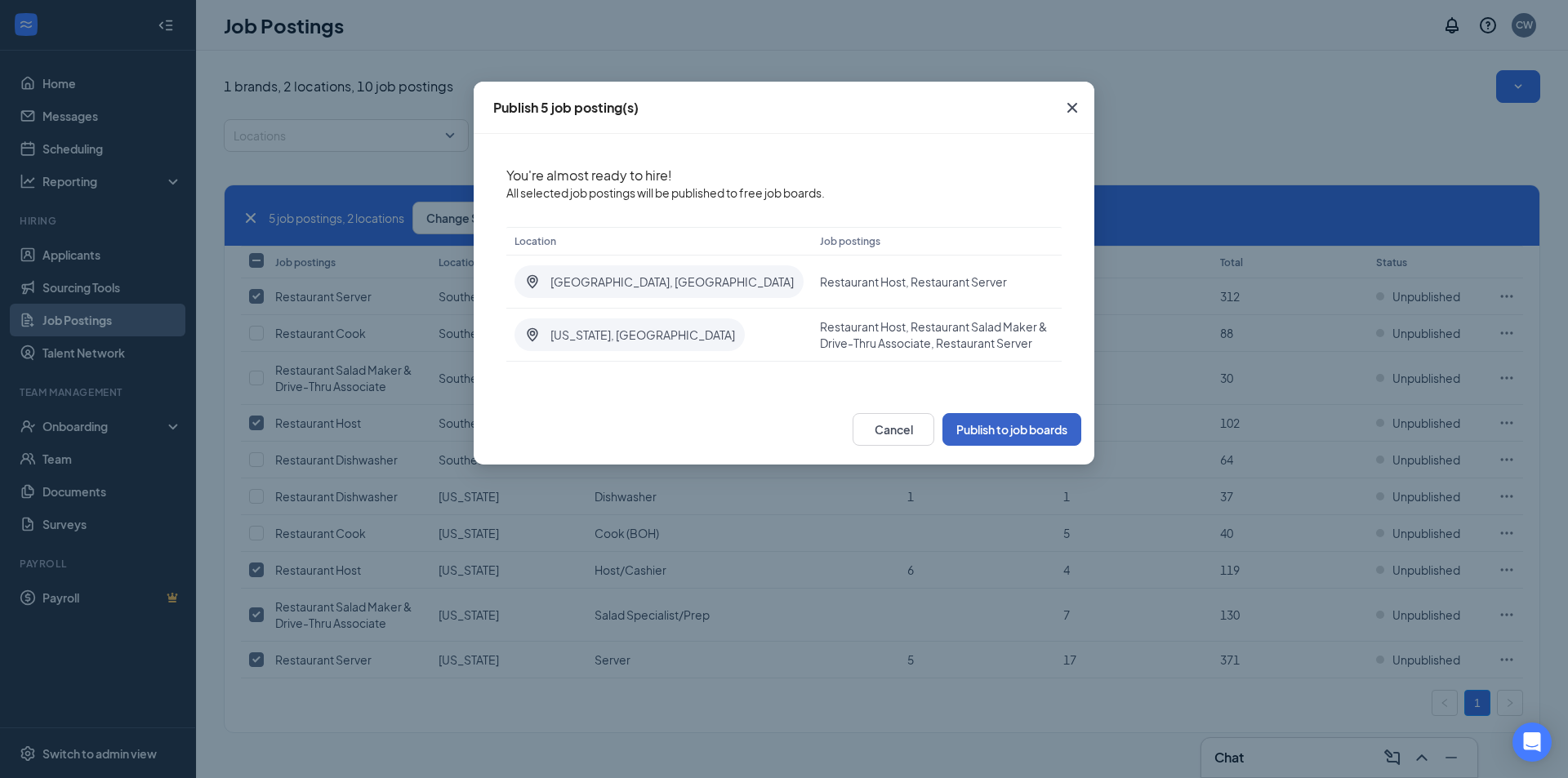
click at [970, 428] on button "Publish to job boards" at bounding box center [1011, 429] width 139 height 32
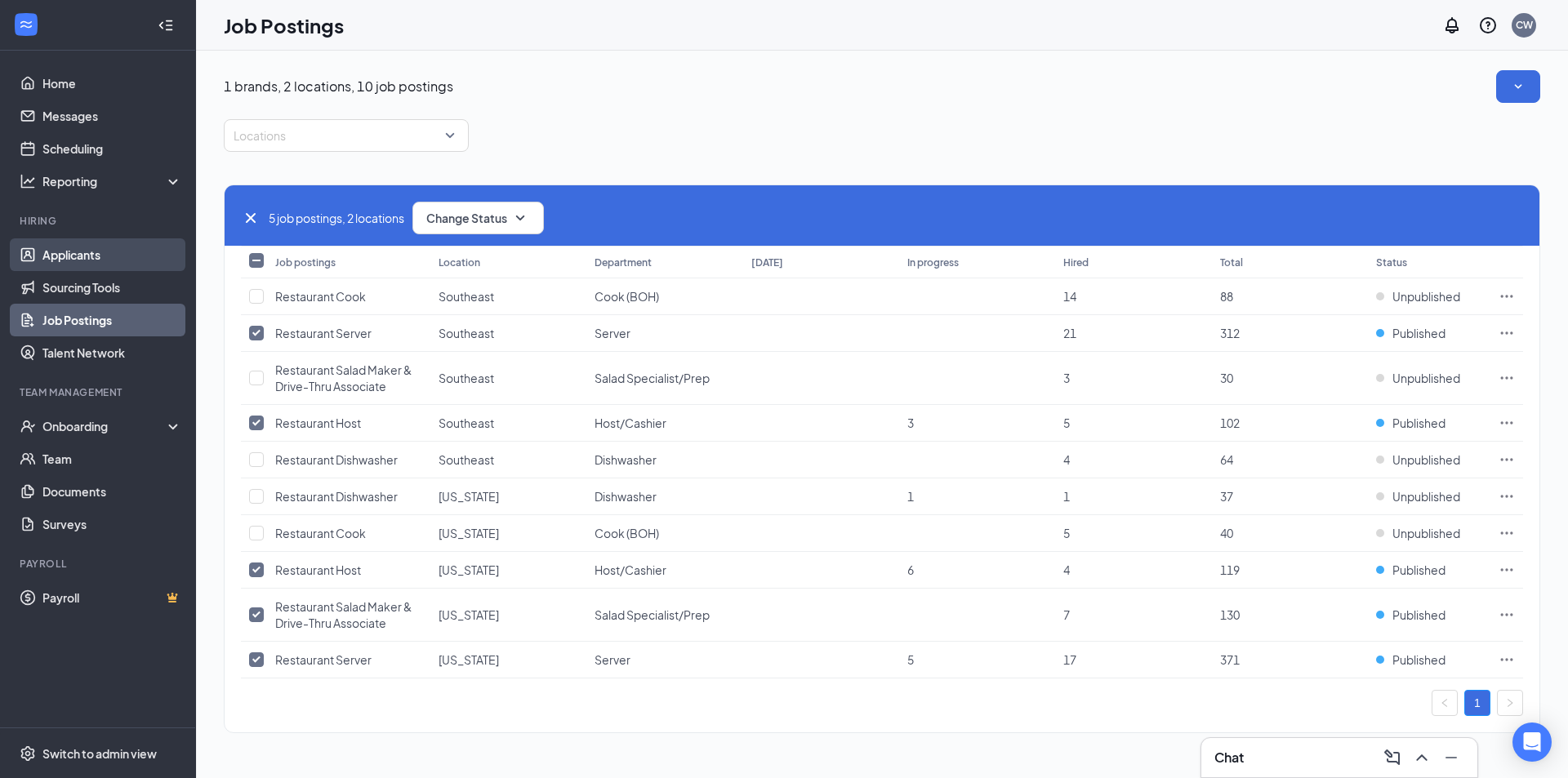
click at [129, 262] on link "Applicants" at bounding box center [112, 254] width 140 height 32
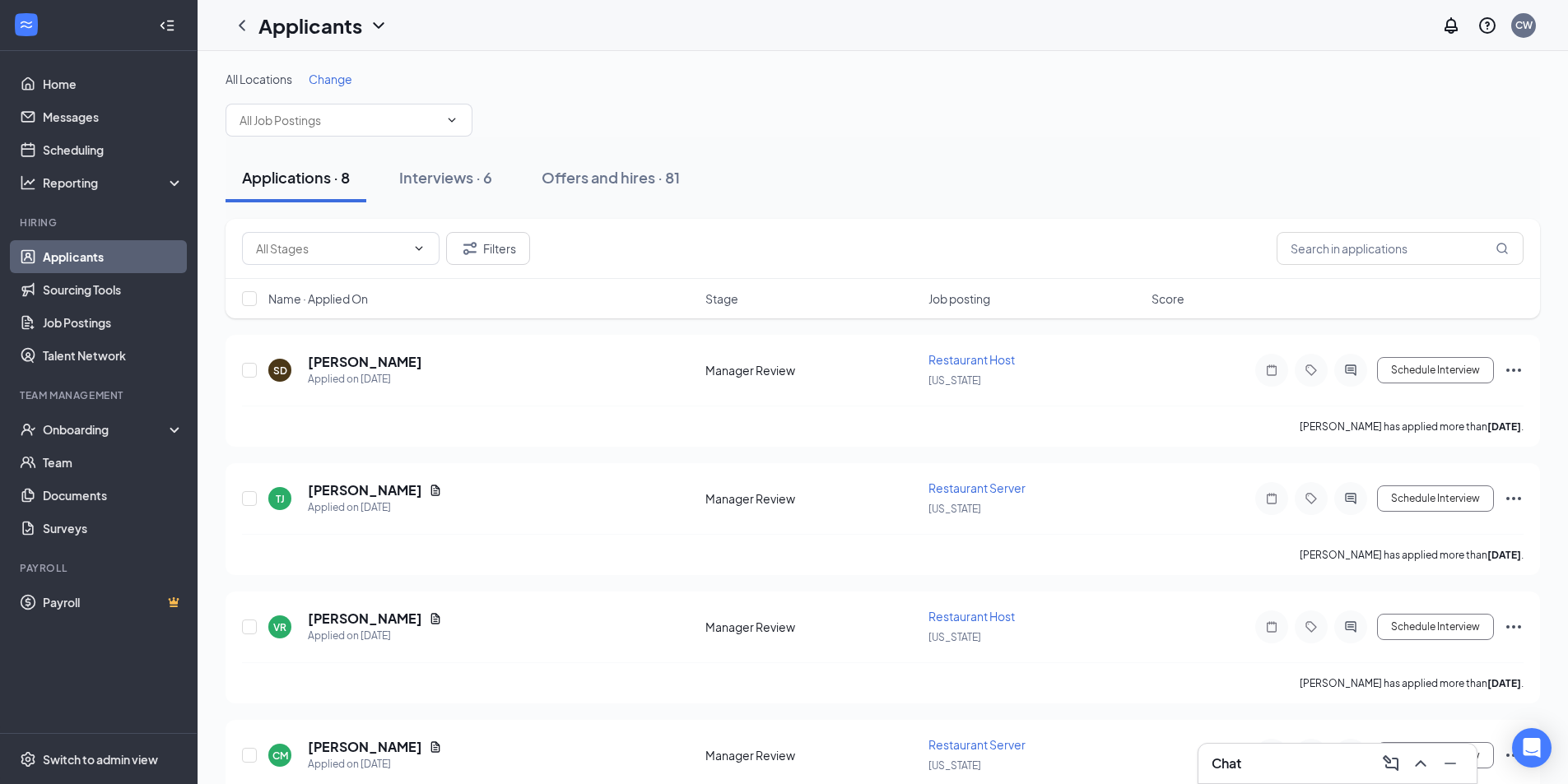
click at [1229, 770] on h3 "Chat" at bounding box center [1226, 763] width 30 height 18
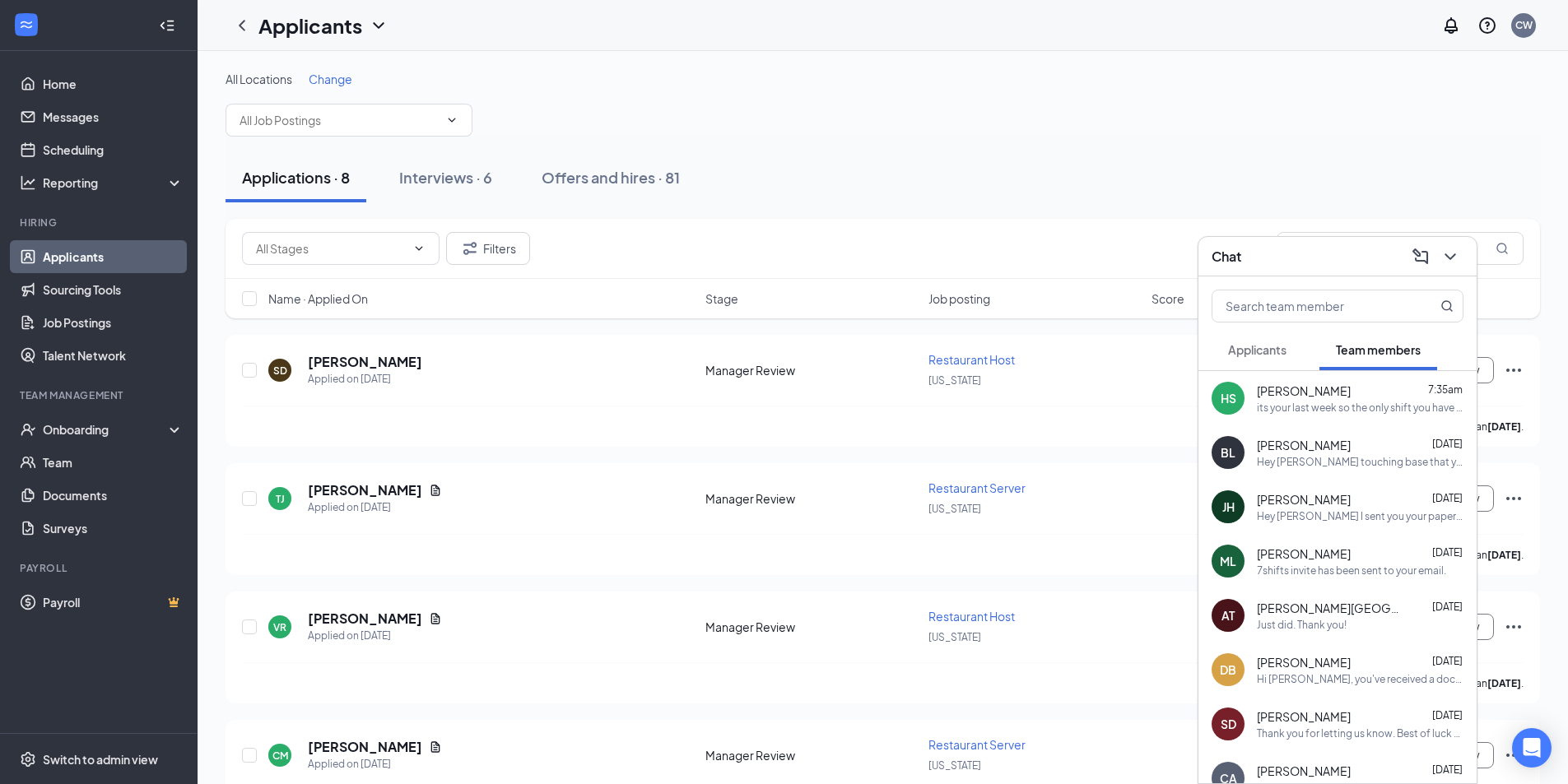
click at [1350, 403] on div "its your last week so the only shift you have left is [DATE] :)" at bounding box center [1360, 408] width 207 height 14
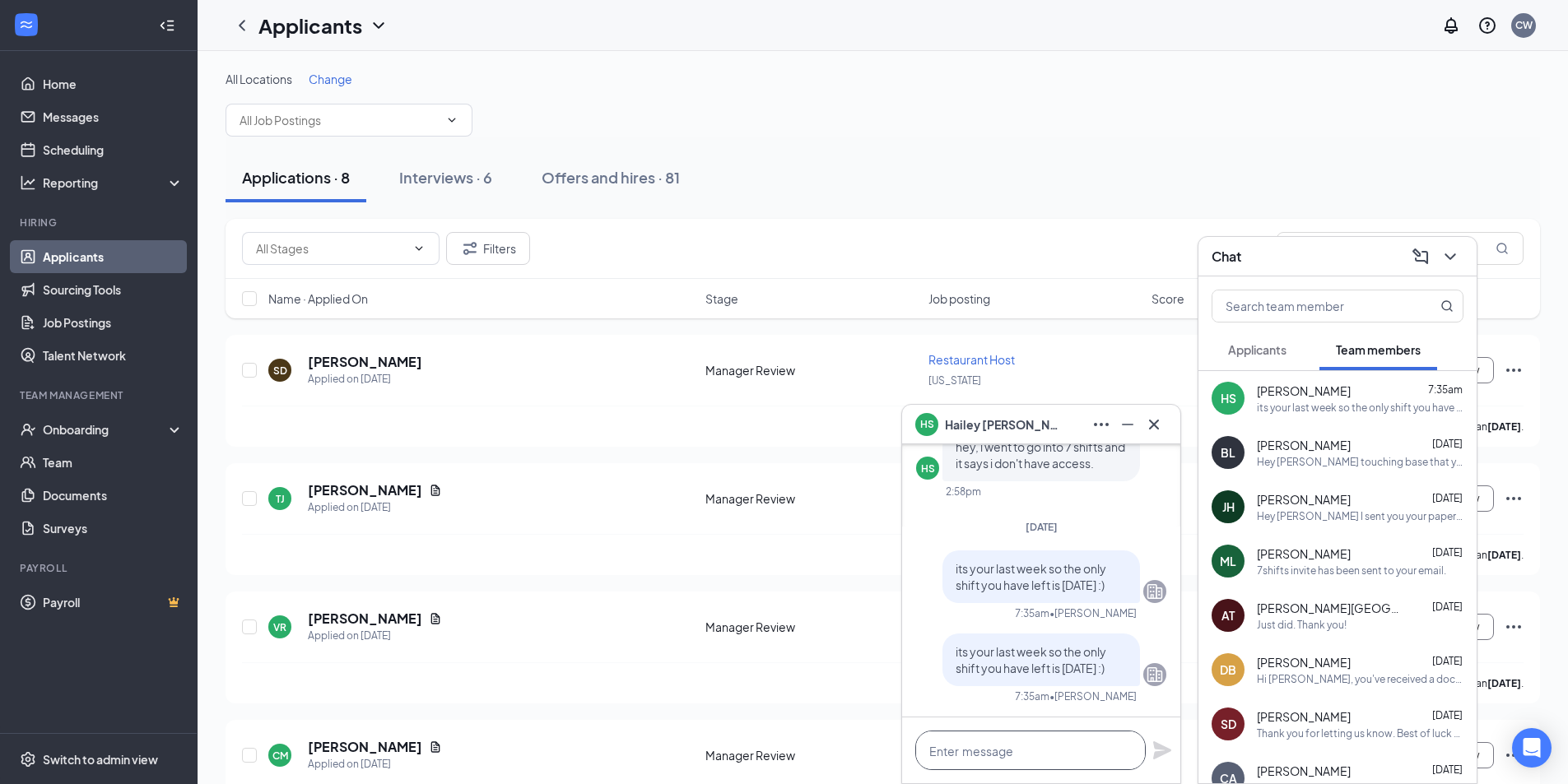
click at [1087, 752] on textarea at bounding box center [1030, 751] width 230 height 40
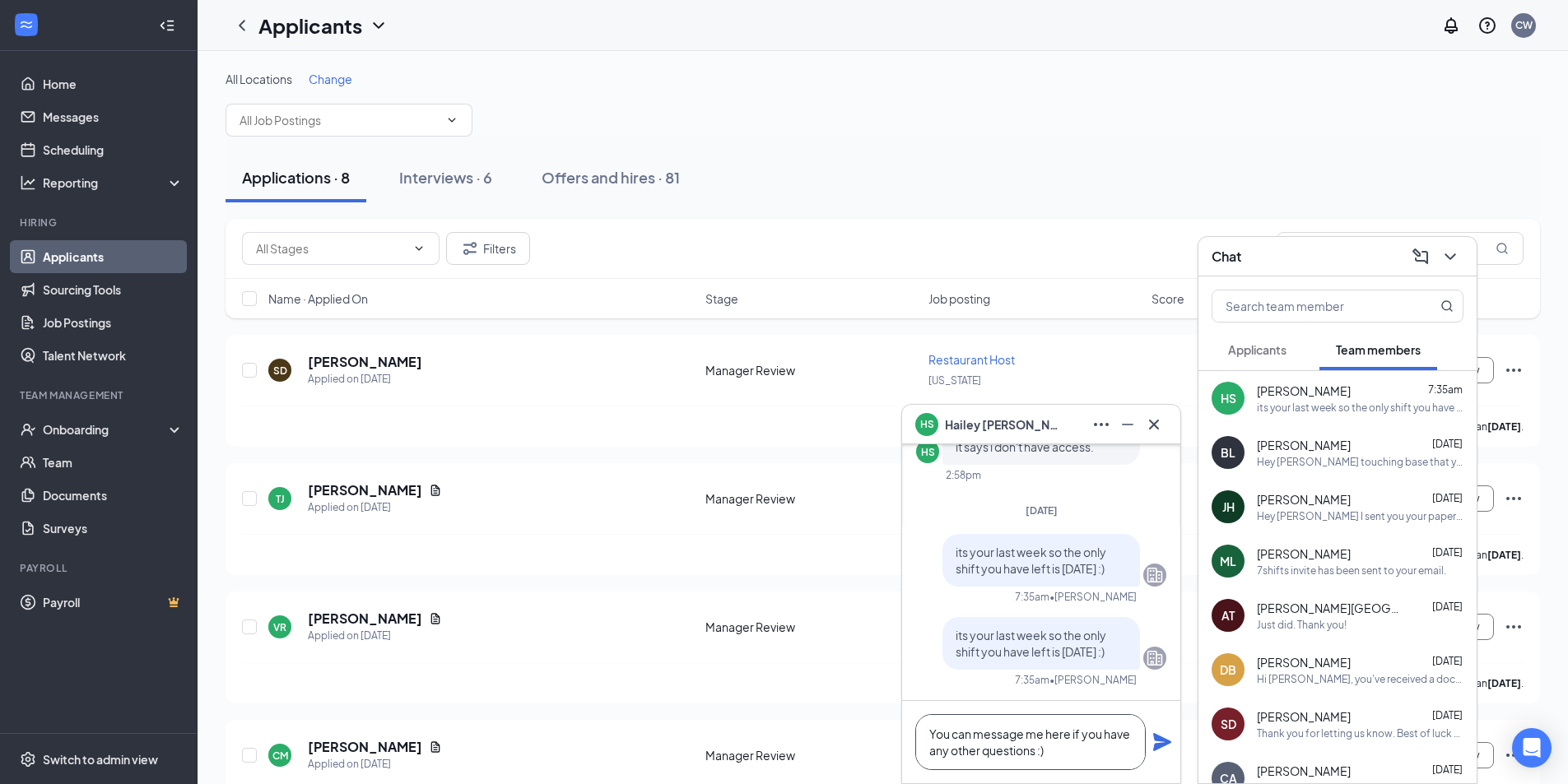
type textarea "You can message me here if you have any other questions :)"
click at [1159, 743] on icon "Plane" at bounding box center [1163, 742] width 18 height 18
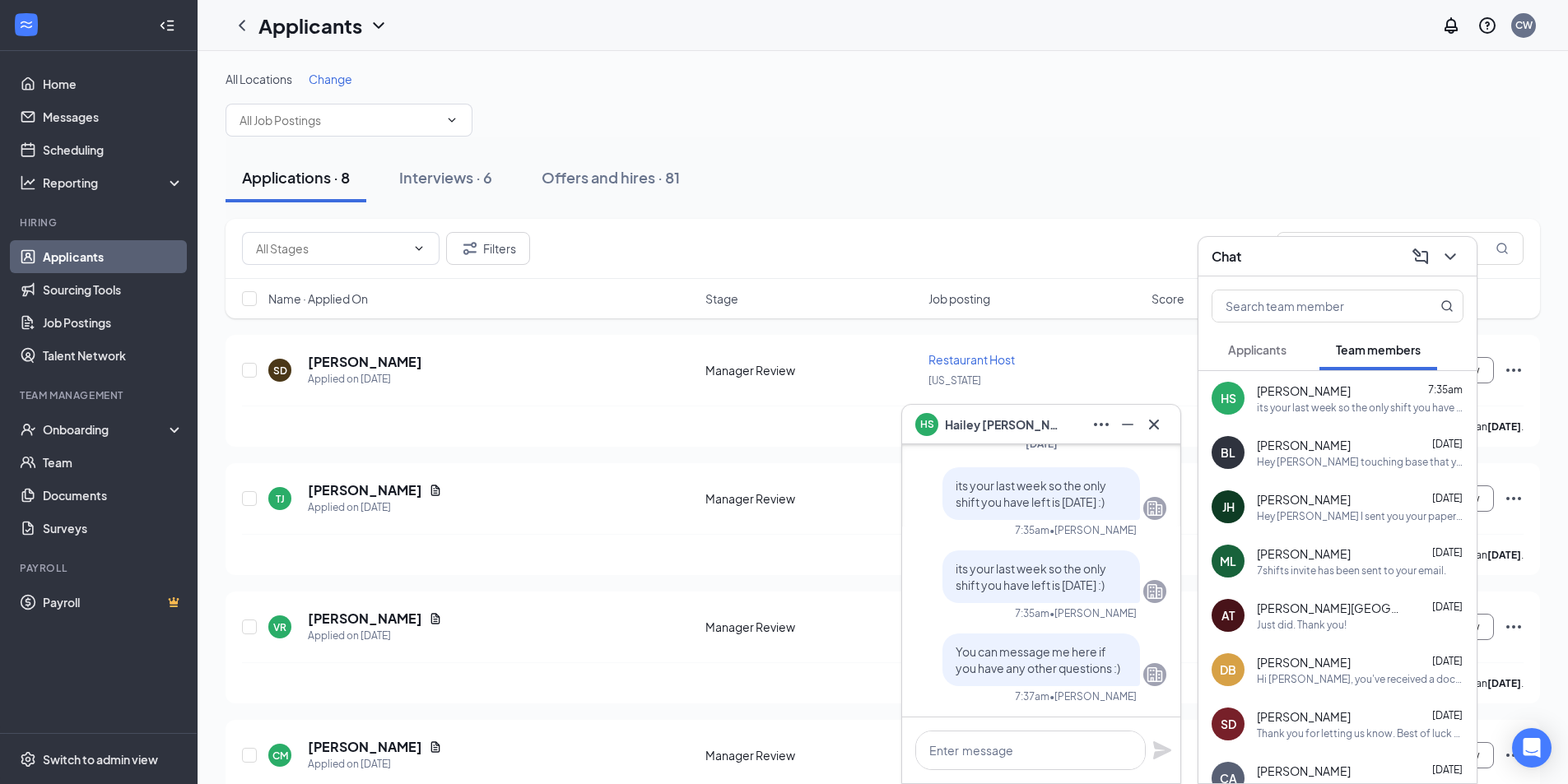
scroll to position [0, 0]
